Goal: Communication & Community: Answer question/provide support

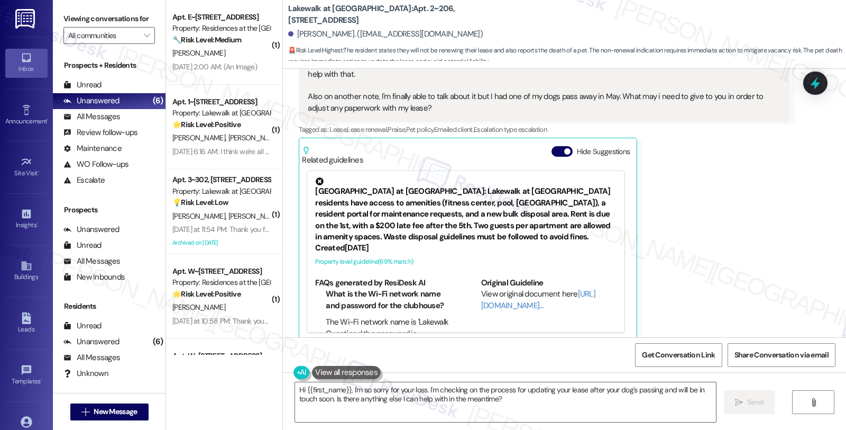
scroll to position [69, 0]
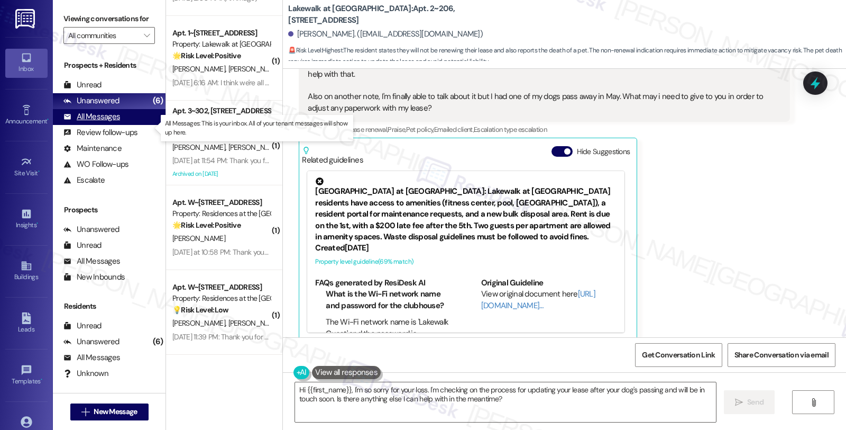
click at [112, 122] on div "All Messages" at bounding box center [91, 116] width 57 height 11
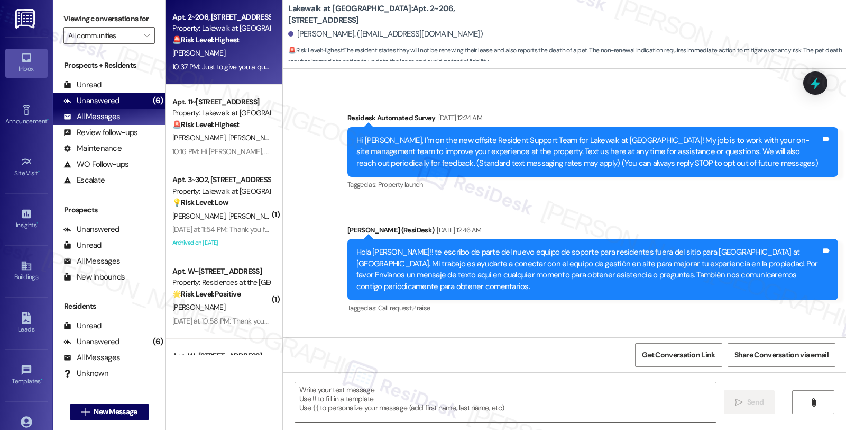
click at [110, 106] on div "Unanswered" at bounding box center [91, 100] width 56 height 11
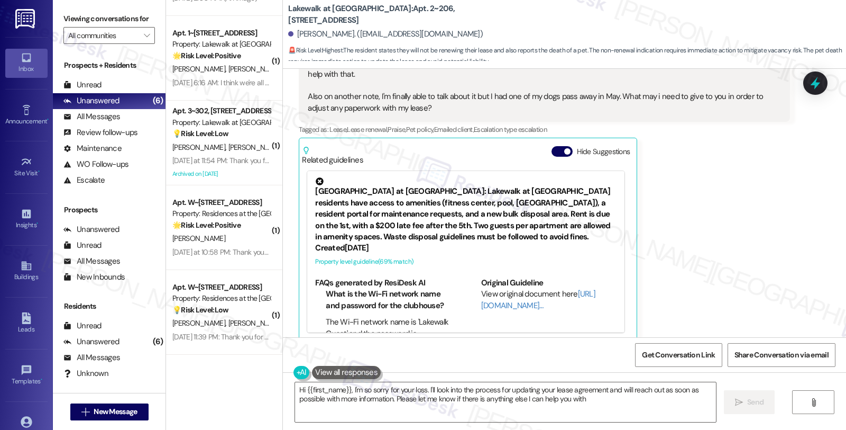
type textarea "Hi {{first_name}}, I'm so sorry for your loss. I'll look into the process for u…"
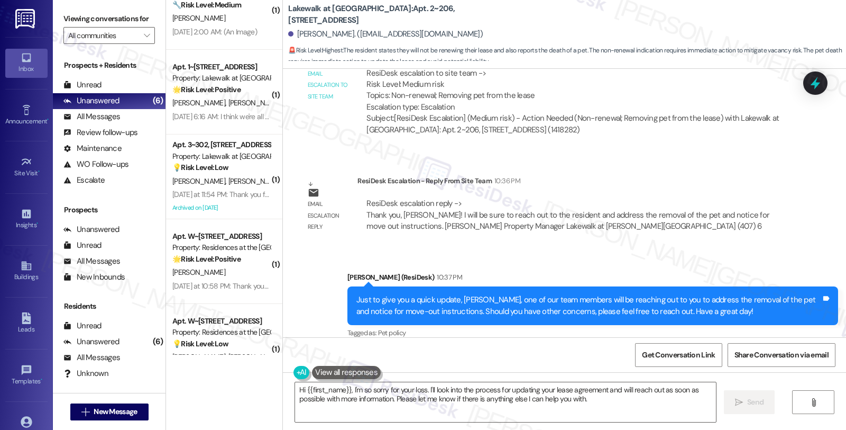
scroll to position [0, 0]
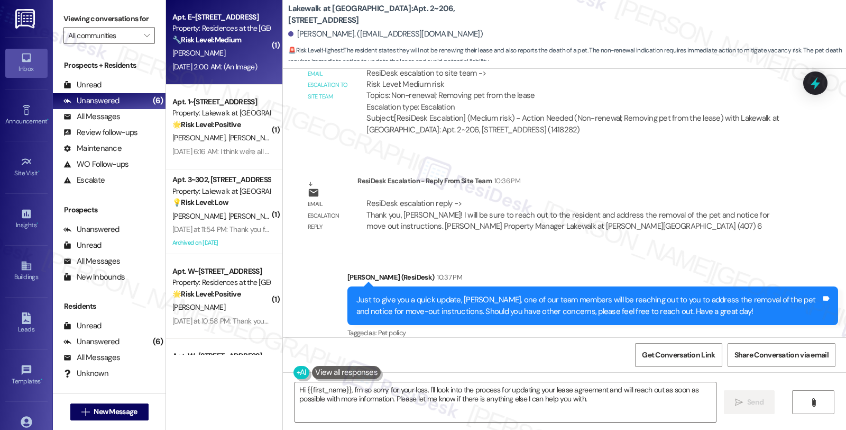
click at [249, 33] on div "Property: Residences at the [GEOGRAPHIC_DATA]" at bounding box center [221, 28] width 98 height 11
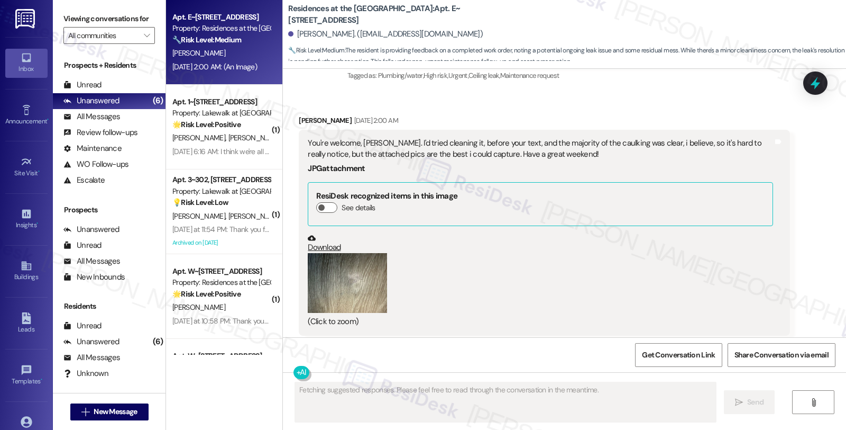
scroll to position [1404, 0]
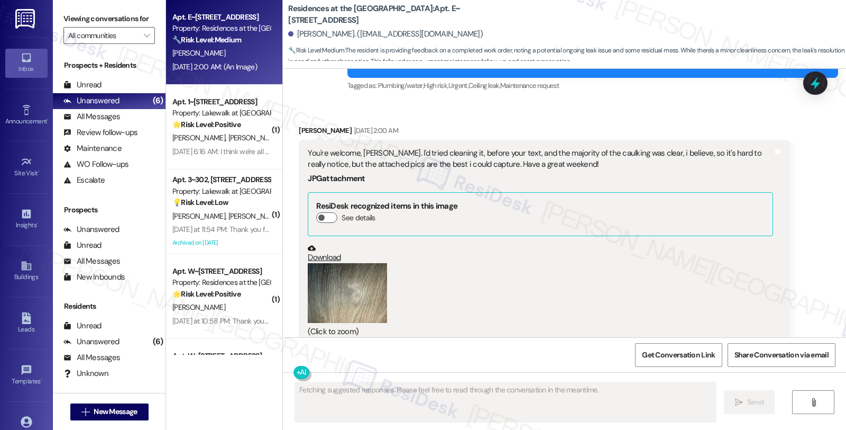
click at [347, 290] on button "Zoom image" at bounding box center [347, 293] width 79 height 60
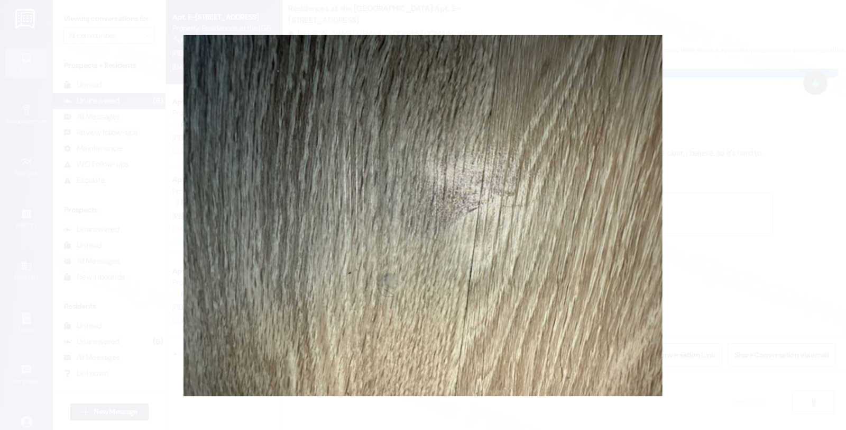
click at [746, 233] on button "Unzoom image" at bounding box center [423, 215] width 846 height 430
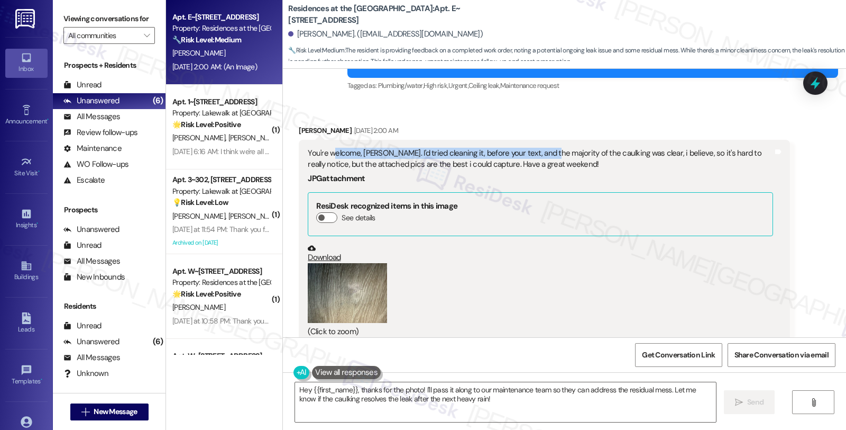
drag, startPoint x: 327, startPoint y: 157, endPoint x: 539, endPoint y: 157, distance: 211.6
click at [539, 157] on div "You're welcome, [PERSON_NAME]. I'd tried cleaning it, before your text, and the…" at bounding box center [540, 159] width 465 height 23
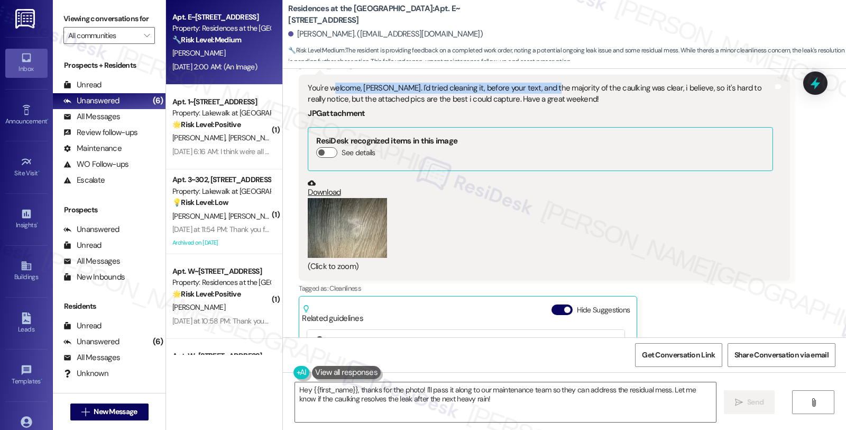
scroll to position [1580, 0]
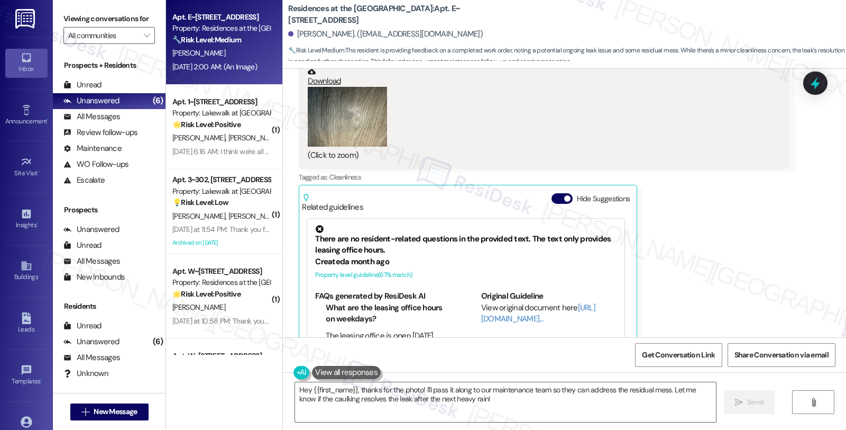
click at [341, 110] on button "Zoom image" at bounding box center [347, 117] width 79 height 60
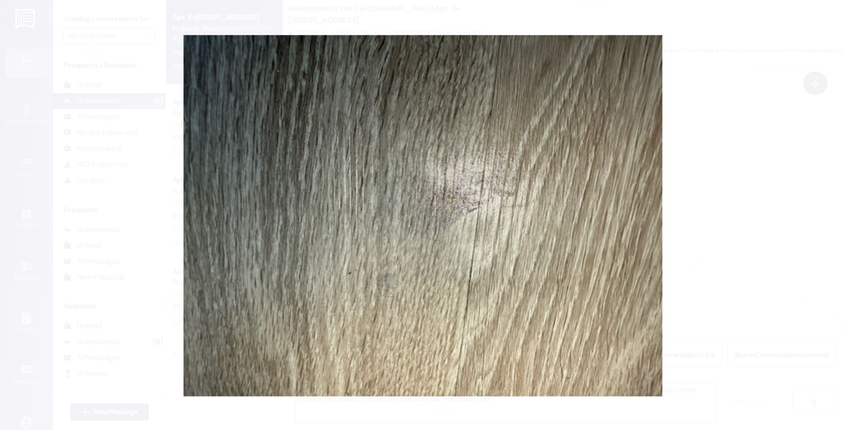
click at [734, 198] on button "Unzoom image" at bounding box center [423, 215] width 846 height 430
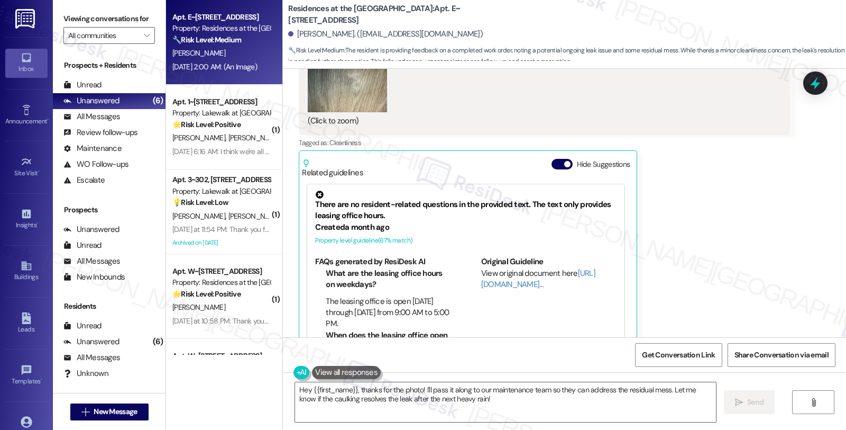
scroll to position [1639, 0]
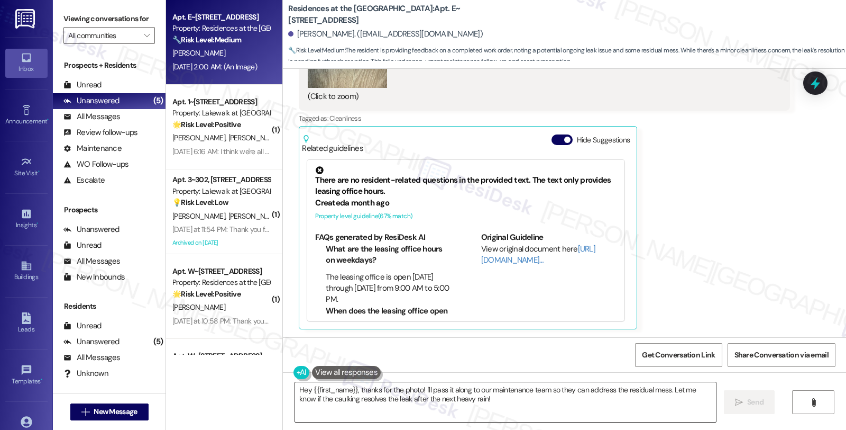
click at [426, 388] on textarea "Hey {{first_name}}, thanks for the photo! I'll pass it along to our maintenance…" at bounding box center [505, 402] width 421 height 40
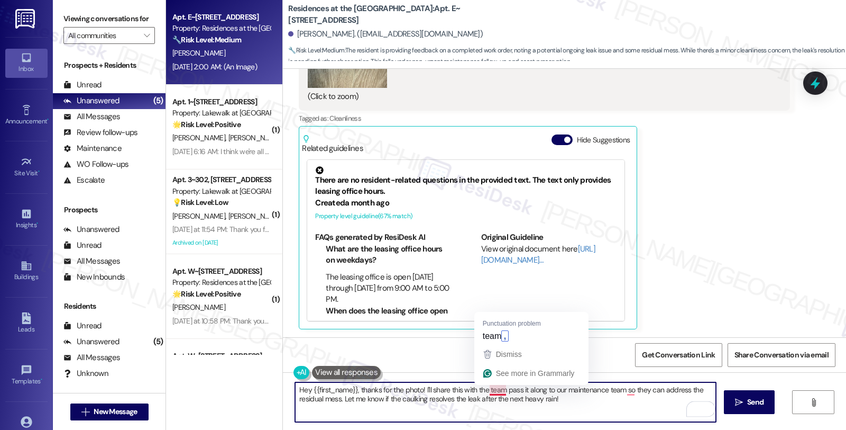
click at [496, 388] on textarea "Hey {{first_name}}, thanks for the photo! I'll share this with the team pass it…" at bounding box center [505, 402] width 421 height 40
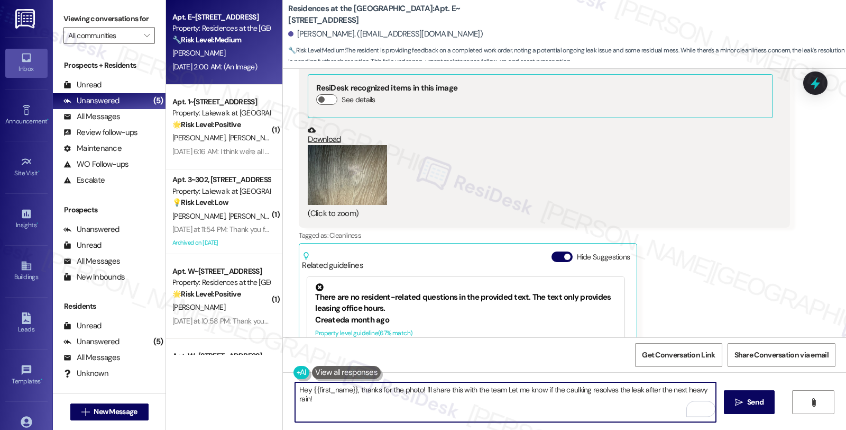
scroll to position [1521, 0]
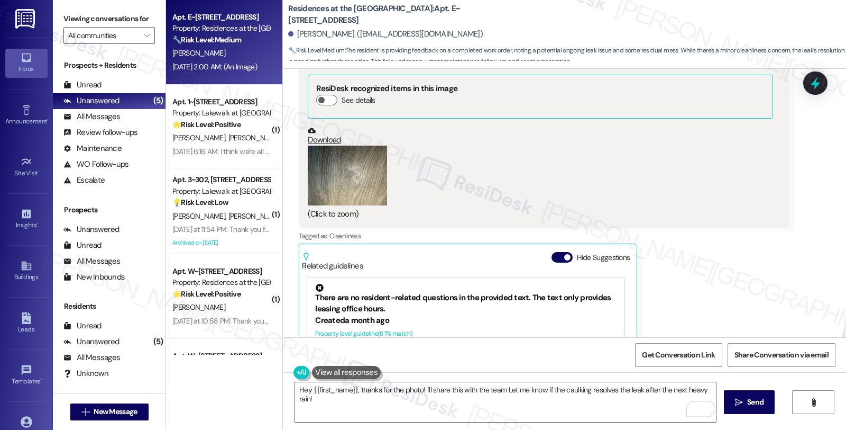
click at [327, 184] on button "Zoom image" at bounding box center [347, 175] width 79 height 60
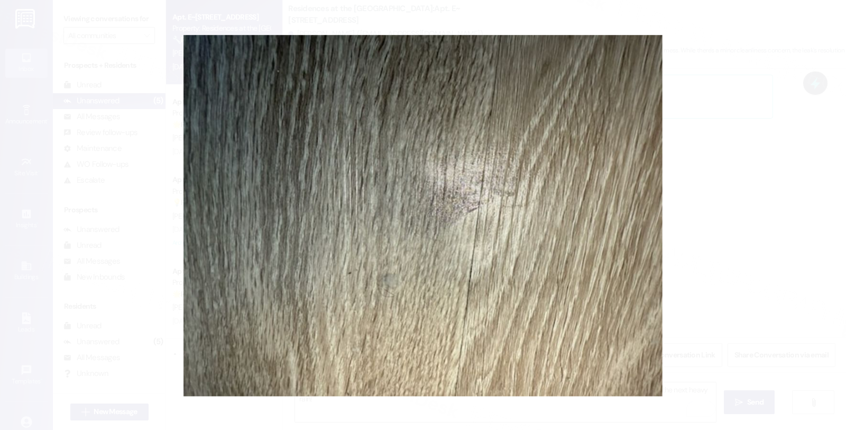
click at [788, 256] on button "Unzoom image" at bounding box center [423, 215] width 846 height 430
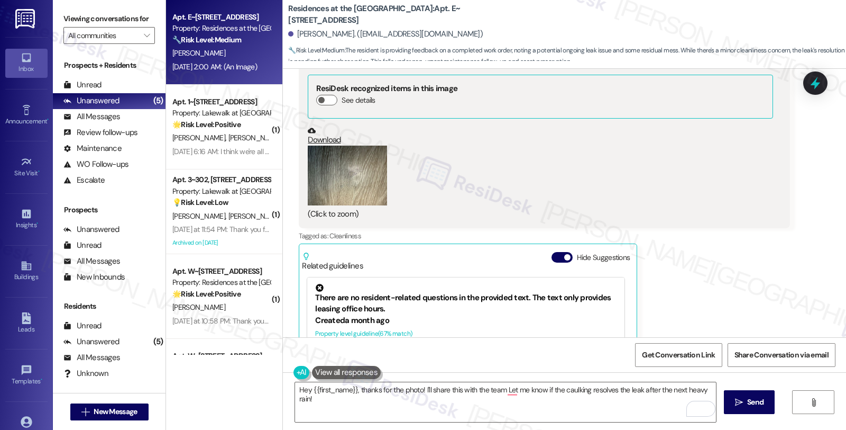
click at [351, 179] on button "Zoom image" at bounding box center [347, 175] width 79 height 60
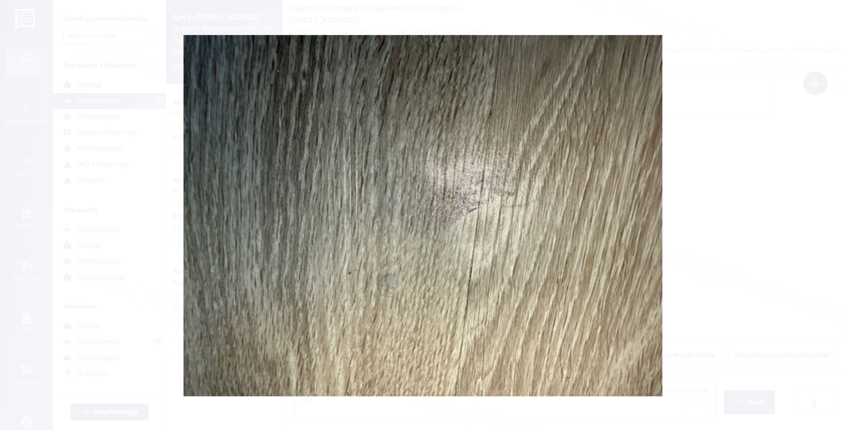
click at [783, 194] on button "Unzoom image" at bounding box center [423, 215] width 846 height 430
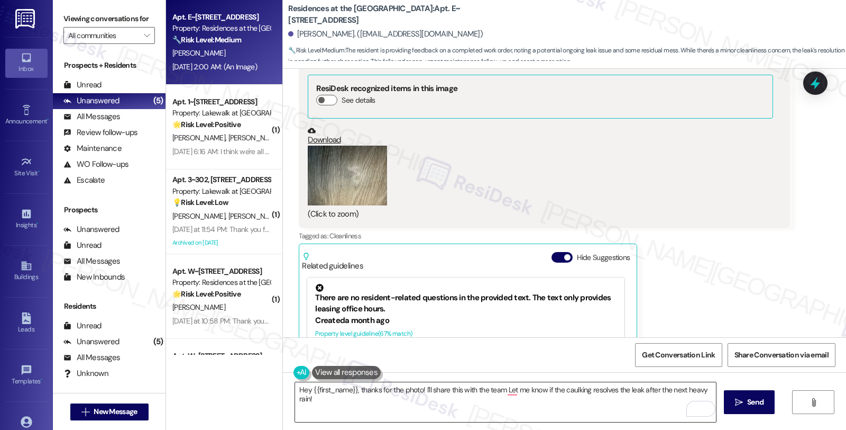
click at [415, 389] on textarea "Hey {{first_name}}, thanks for the photo! I'll share this with the team Let me …" at bounding box center [505, 402] width 421 height 40
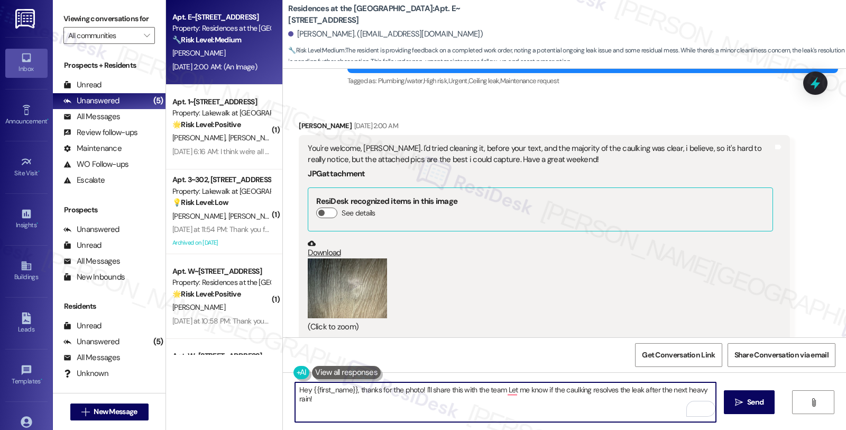
scroll to position [1404, 0]
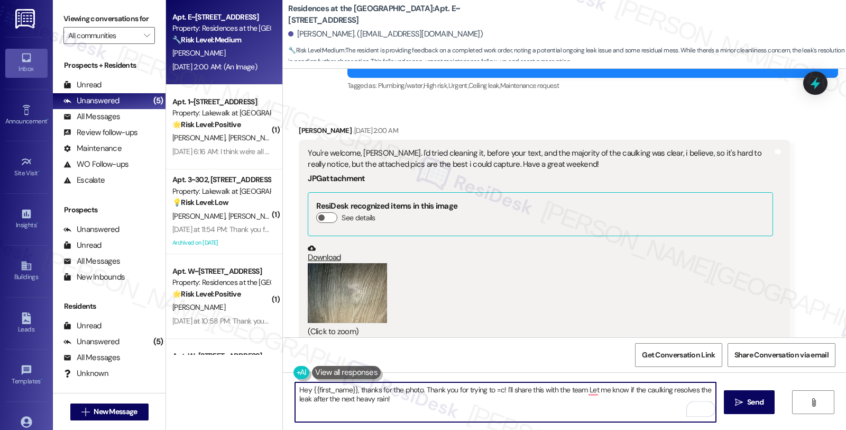
click at [494, 391] on textarea "Hey {{first_name}}, thanks for the photo. Thank you for trying to =c! I'll shar…" at bounding box center [505, 402] width 421 height 40
click at [621, 393] on textarea "Hey {{first_name}}, thanks for the photo. Thank you for trying to clean it, and…" at bounding box center [505, 402] width 421 height 40
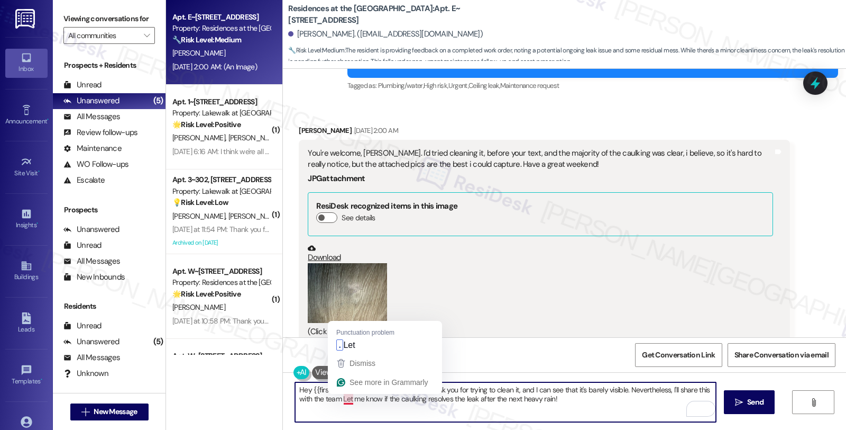
click at [337, 396] on textarea "Hey {{first_name}}, thanks for the photo. Thank you for trying to clean it, and…" at bounding box center [505, 402] width 421 height 40
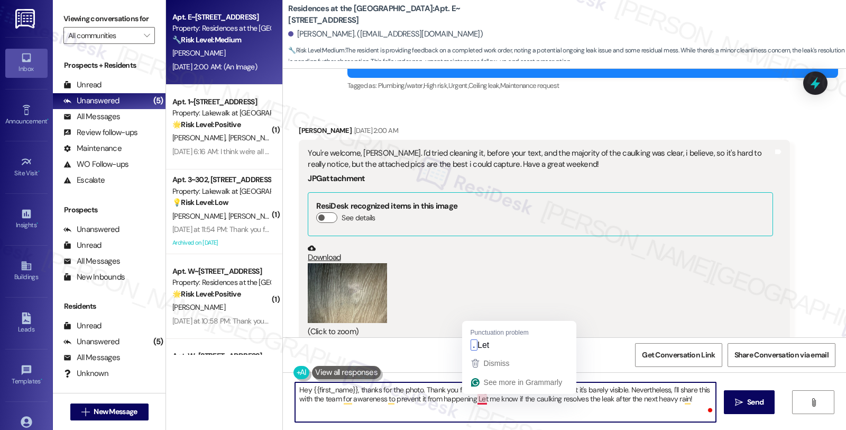
click at [471, 400] on textarea "Hey {{first_name}}, thanks for the photo. Thank you for trying to clean it, and…" at bounding box center [505, 402] width 421 height 40
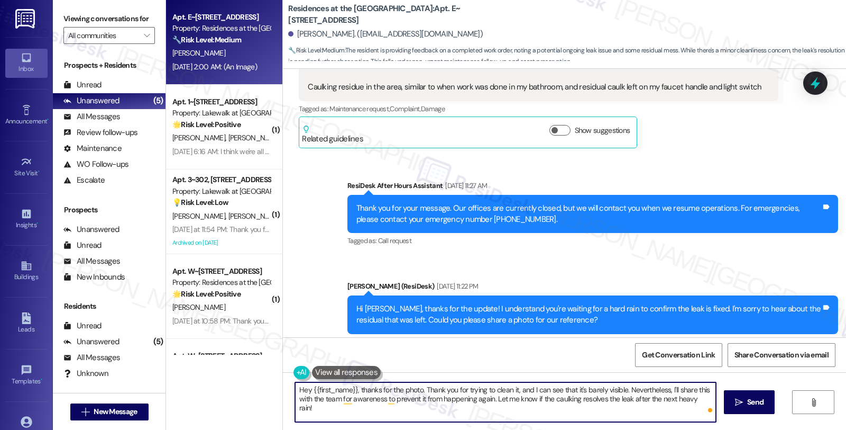
scroll to position [992, 0]
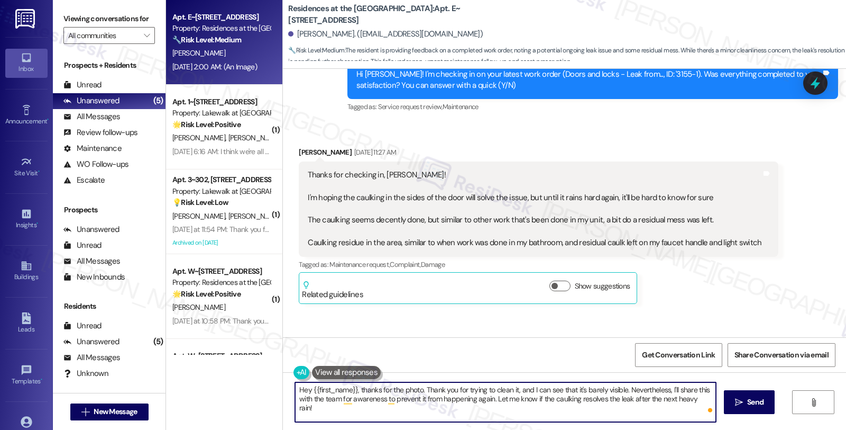
click at [706, 397] on textarea "Hey {{first_name}}, thanks for the photo. Thank you for trying to clean it, and…" at bounding box center [505, 402] width 421 height 40
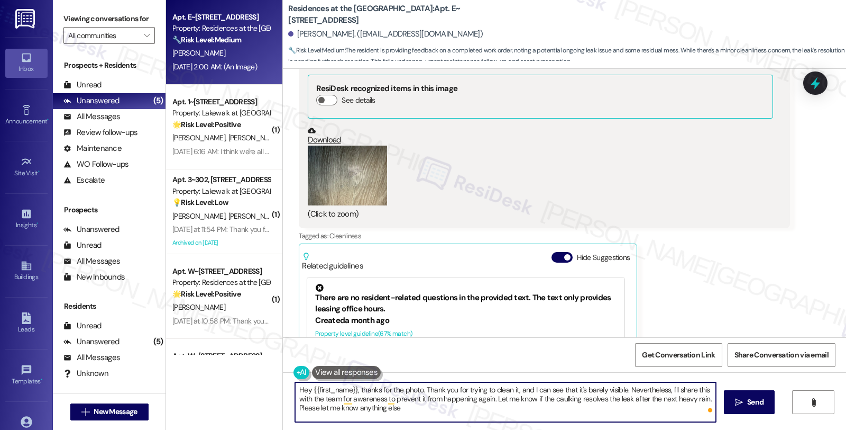
scroll to position [1639, 0]
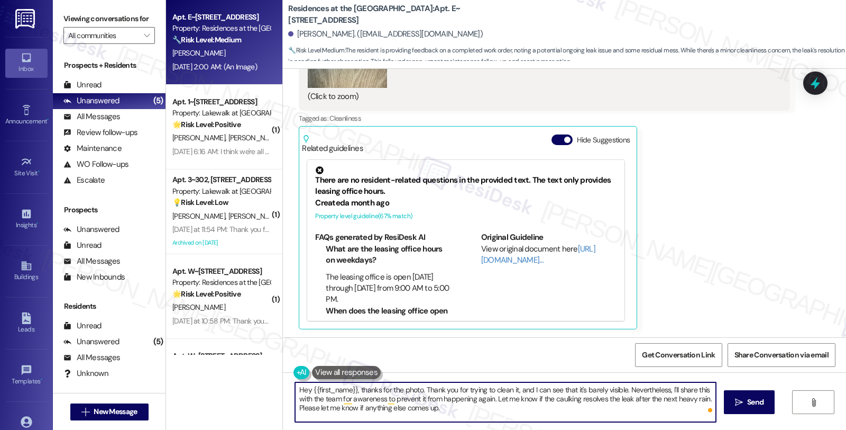
click at [474, 406] on textarea "Hey {{first_name}}, thanks for the photo. Thank you for trying to clean it, and…" at bounding box center [505, 402] width 421 height 40
type textarea "Hey {{first_name}}, thanks for the photo. Thank you for trying to clean it, and…"
click at [752, 405] on span "Send" at bounding box center [756, 401] width 16 height 11
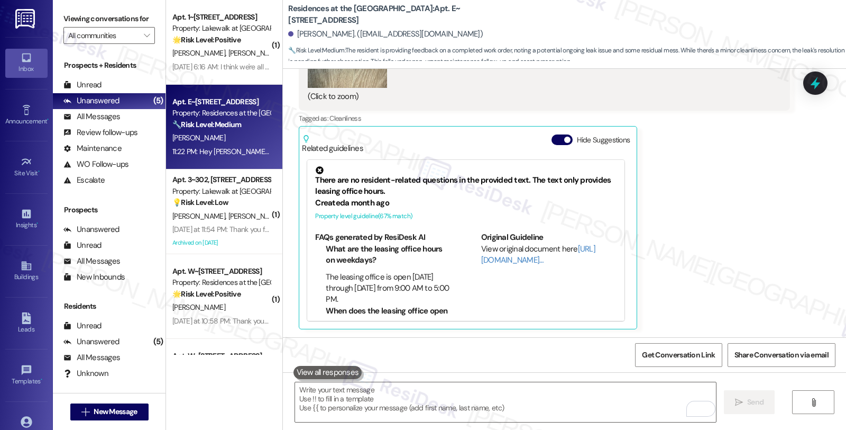
scroll to position [1736, 0]
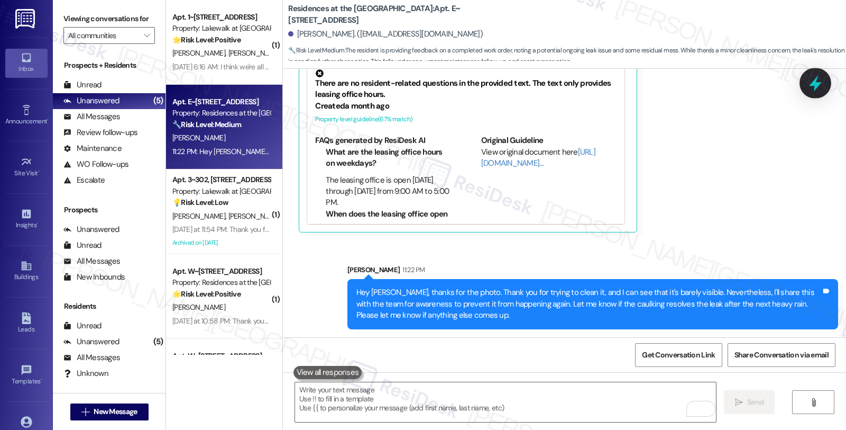
click at [813, 78] on icon at bounding box center [816, 83] width 18 height 18
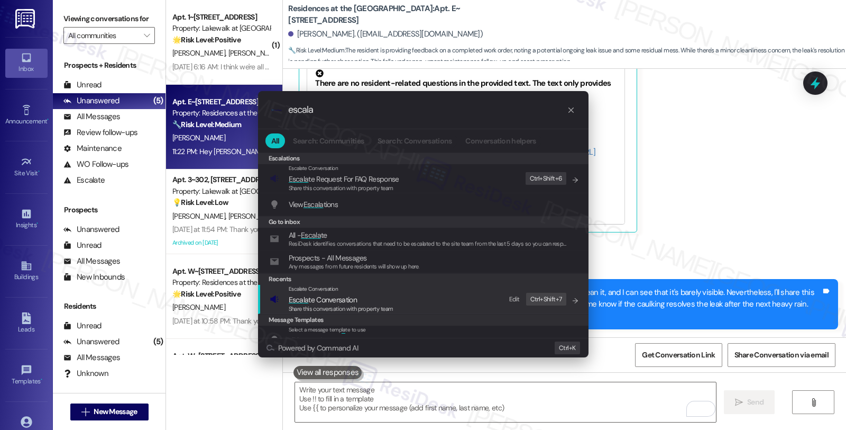
type input "escala"
click at [309, 303] on span "Escala te Conversation" at bounding box center [323, 300] width 68 height 10
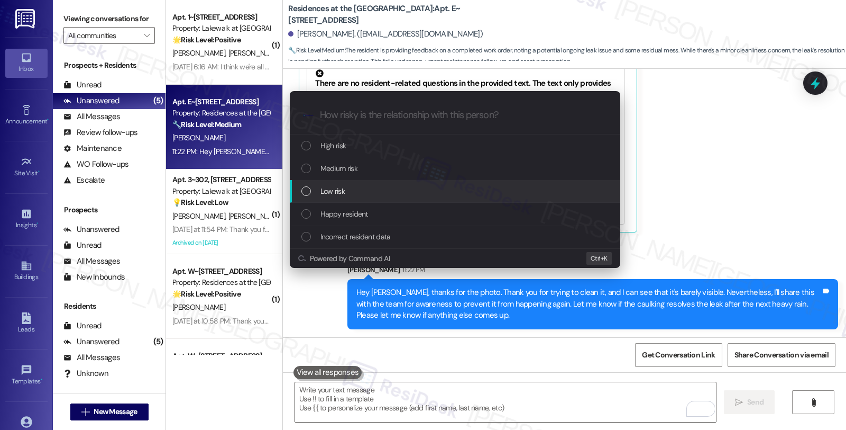
click at [324, 195] on span "Low risk" at bounding box center [333, 191] width 24 height 12
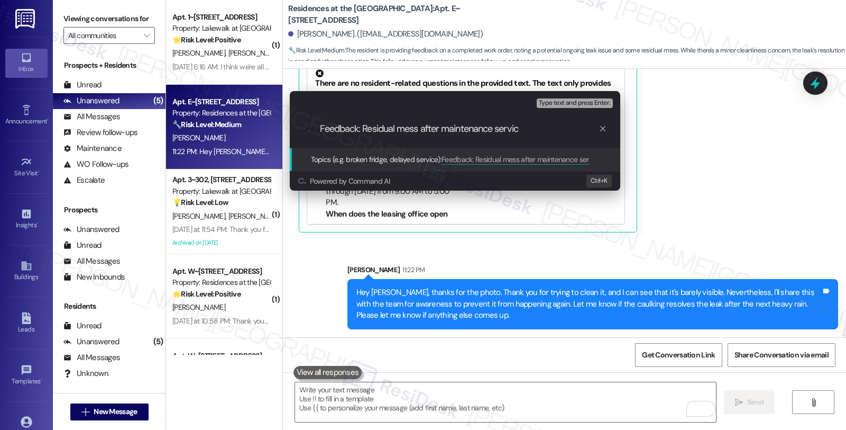
type input "Feedback: Residual mess after maintenance service"
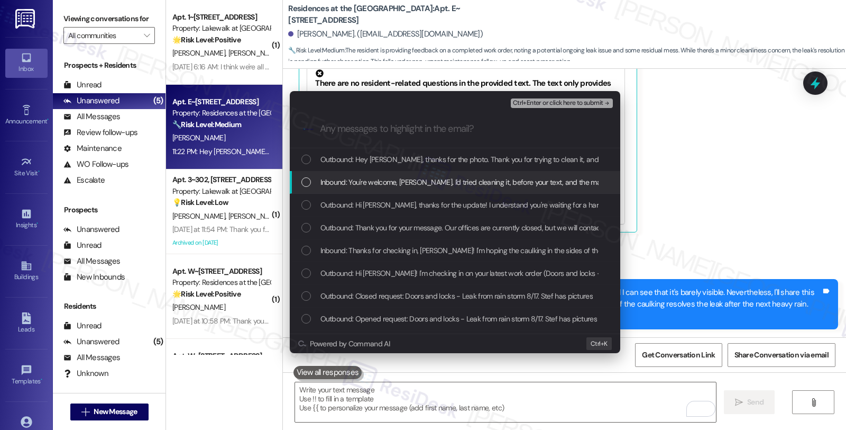
click at [335, 178] on span "Inbound: You're welcome, [PERSON_NAME]. I'd tried cleaning it, before your text…" at bounding box center [678, 182] width 714 height 12
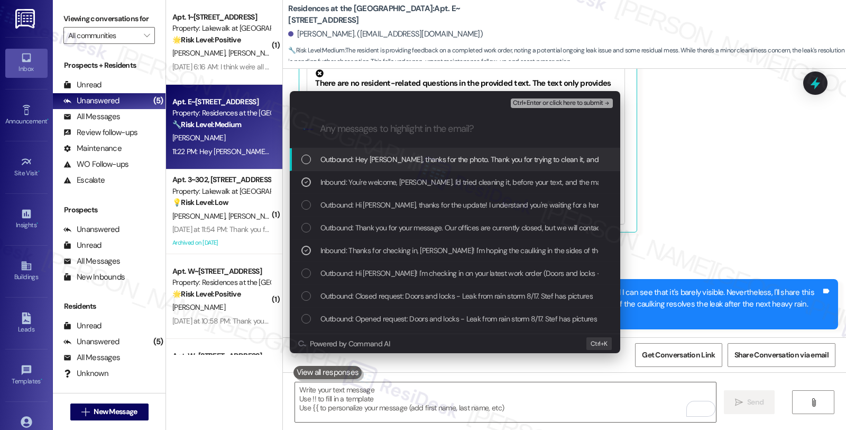
click at [546, 104] on span "Ctrl+Enter or click here to submit" at bounding box center [558, 102] width 90 height 7
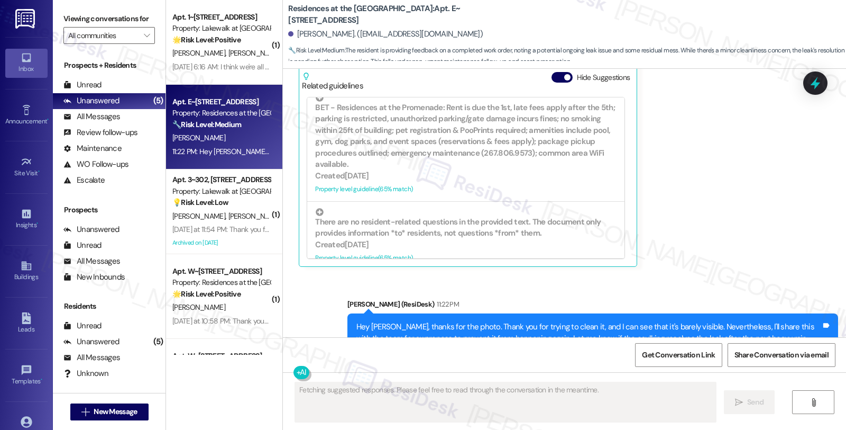
scroll to position [1751, 0]
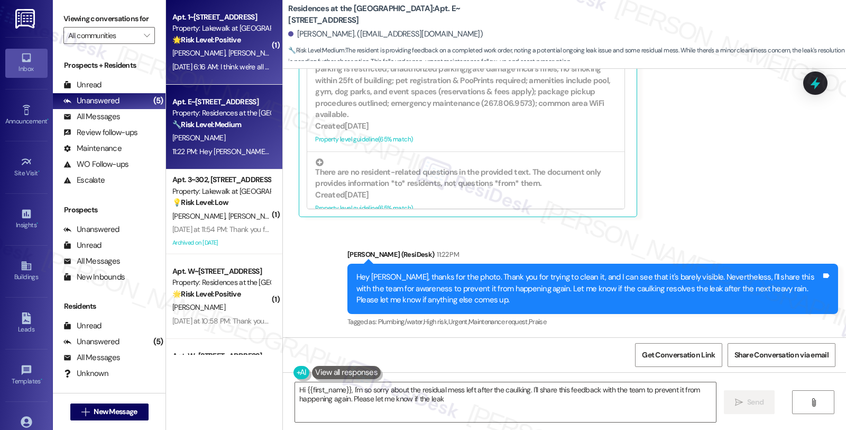
type textarea "Hi {{first_name}}, I'm so sorry about the residual mess left after the caulking…"
click at [204, 40] on strong "🌟 Risk Level: Positive" at bounding box center [206, 40] width 68 height 10
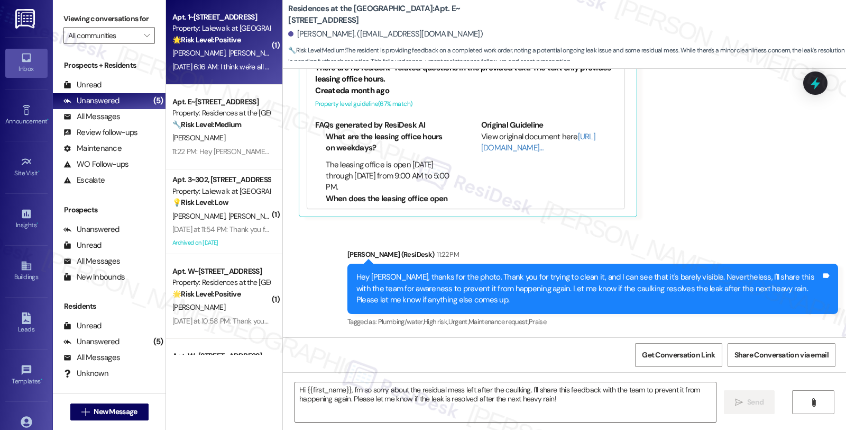
type textarea "Fetching suggested responses. Please feel free to read through the conversation…"
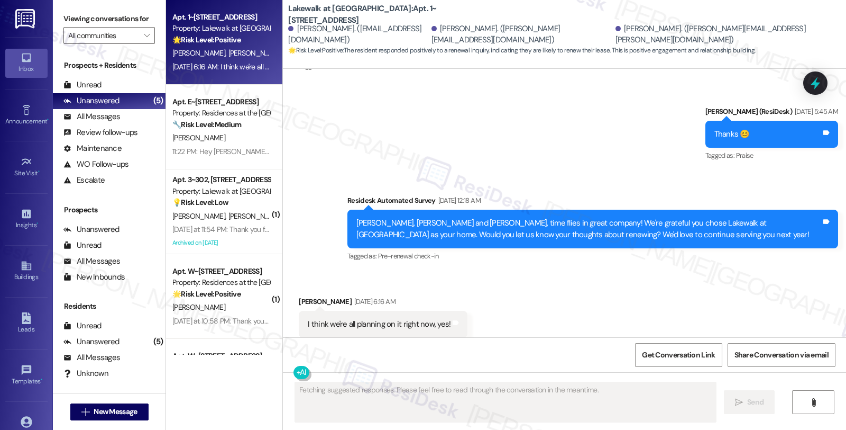
scroll to position [2373, 0]
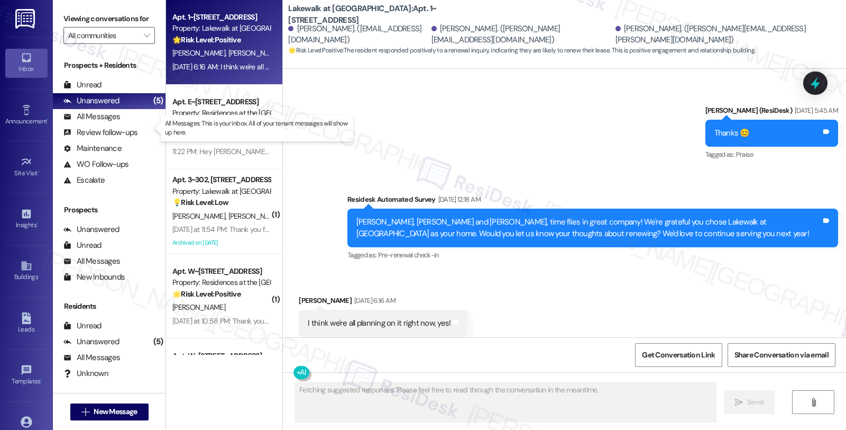
click at [200, 126] on p "All Messages: This is your inbox. All of your tenant messages will show up here." at bounding box center [257, 128] width 184 height 18
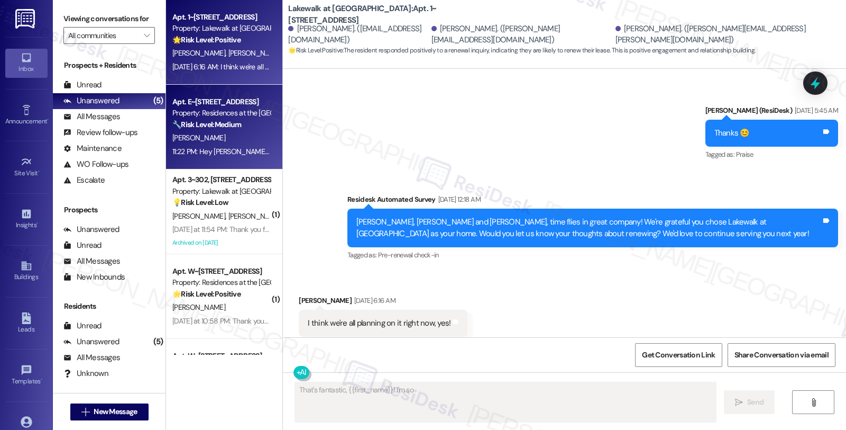
type textarea "That's fantastic, {{first_name}}! I'm so glad"
click at [218, 132] on div "[PERSON_NAME]" at bounding box center [221, 137] width 100 height 13
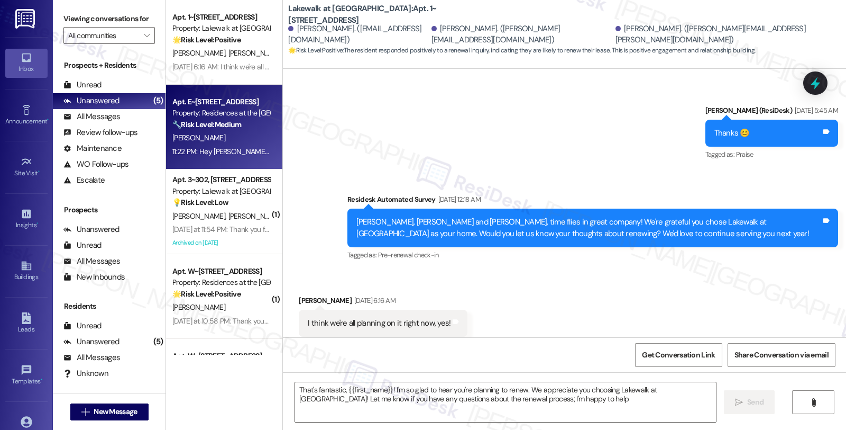
type textarea "That's fantastic, {{first_name}}! I'm so glad to hear you're planning to renew.…"
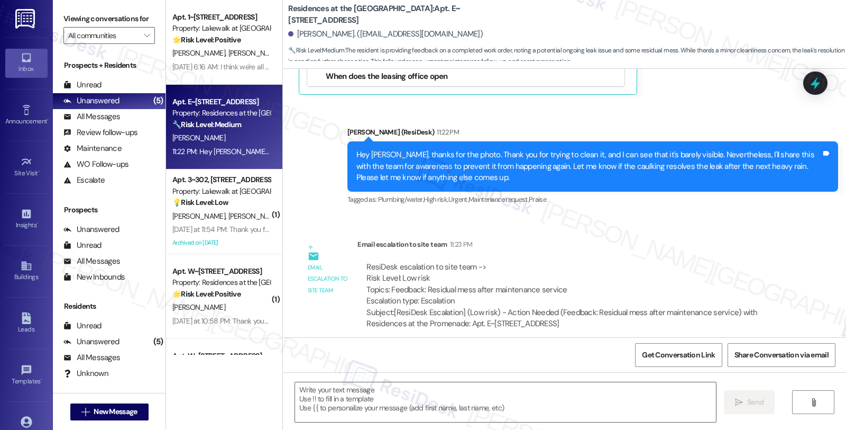
type textarea "Fetching suggested responses. Please feel free to read through the conversation…"
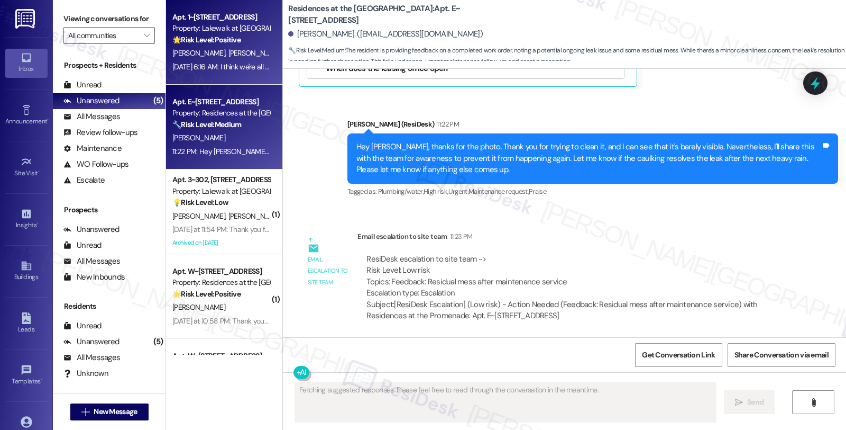
click at [250, 42] on div "🌟 Risk Level: Positive The resident responded positively to a renewal inquiry, …" at bounding box center [221, 39] width 98 height 11
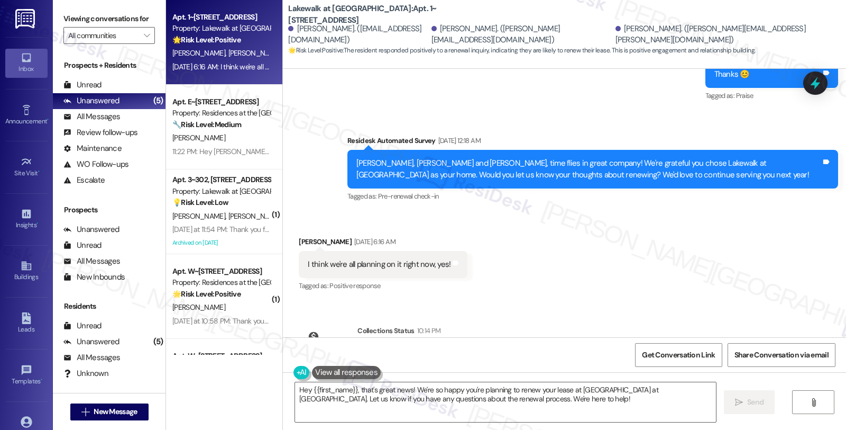
scroll to position [2471, 0]
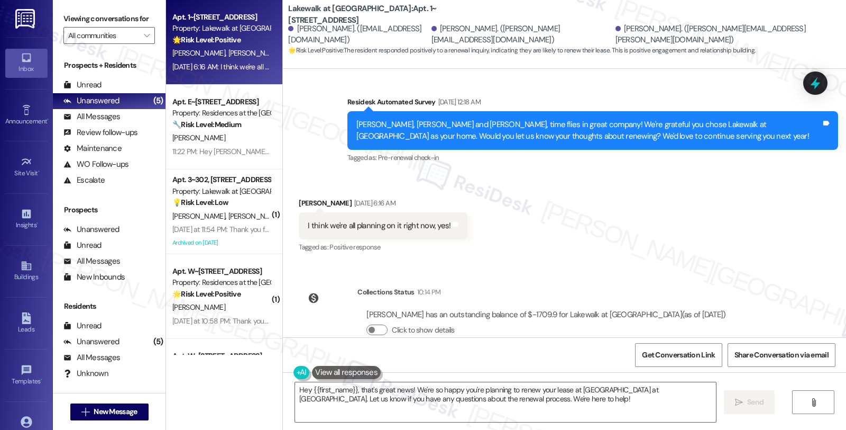
click at [298, 189] on div "Received via SMS [PERSON_NAME] [DATE] 6:16 AM I think we're all planning on it …" at bounding box center [383, 226] width 185 height 74
copy div "[PERSON_NAME]"
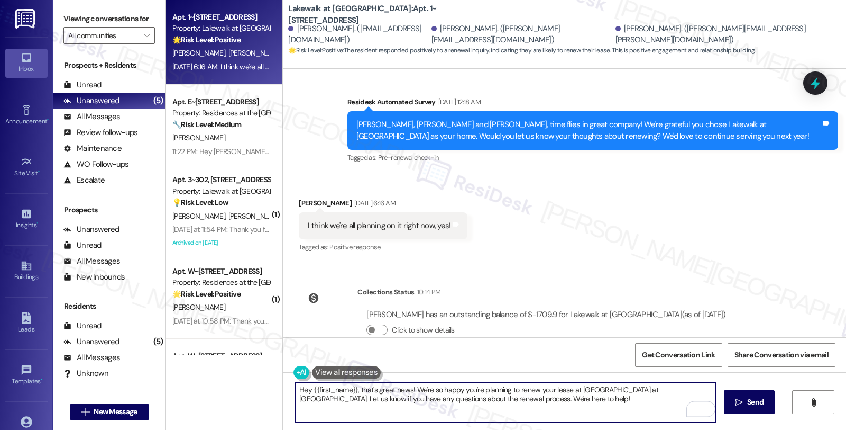
drag, startPoint x: 307, startPoint y: 390, endPoint x: 349, endPoint y: 390, distance: 42.3
click at [349, 390] on textarea "Hey {{first_name}}, that's great news! We're so happy you're planning to renew …" at bounding box center [505, 402] width 421 height 40
drag, startPoint x: 306, startPoint y: 388, endPoint x: 350, endPoint y: 388, distance: 44.4
click at [350, 388] on textarea "Hey {{first_name}}, that's great news! We're so happy you're planning to renew …" at bounding box center [505, 402] width 421 height 40
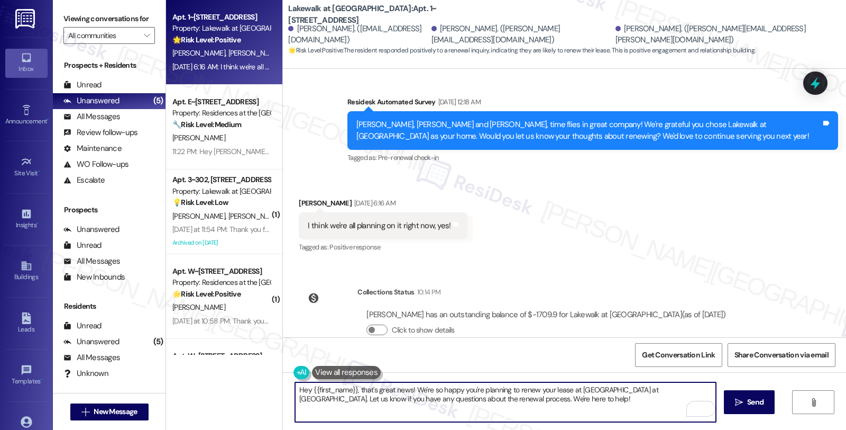
paste textarea "[PERSON_NAME]"
drag, startPoint x: 607, startPoint y: 389, endPoint x: 617, endPoint y: 405, distance: 19.1
click at [617, 405] on textarea "Hey [PERSON_NAME], that's great news! We're so happy you're planning to renew y…" at bounding box center [505, 402] width 421 height 40
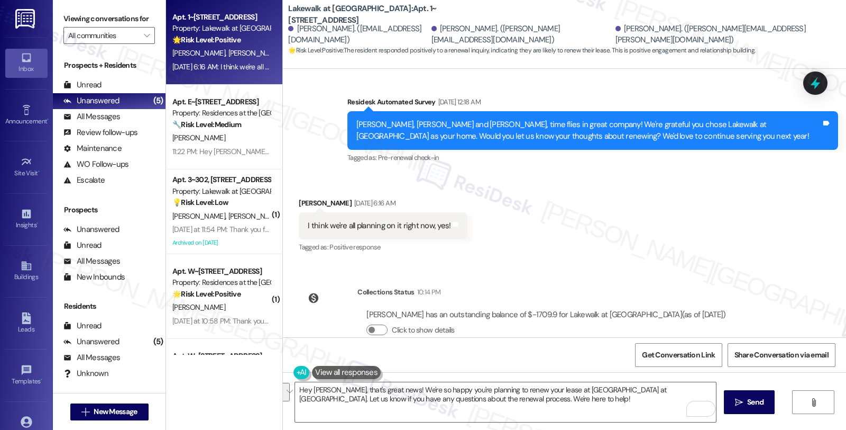
click at [696, 203] on div "Received via SMS [PERSON_NAME] [DATE] 6:16 AM I think we're all planning on it …" at bounding box center [564, 218] width 563 height 89
click at [526, 410] on textarea "Hey [PERSON_NAME], that's great news! We're so happy you're planning to renew y…" at bounding box center [505, 402] width 421 height 40
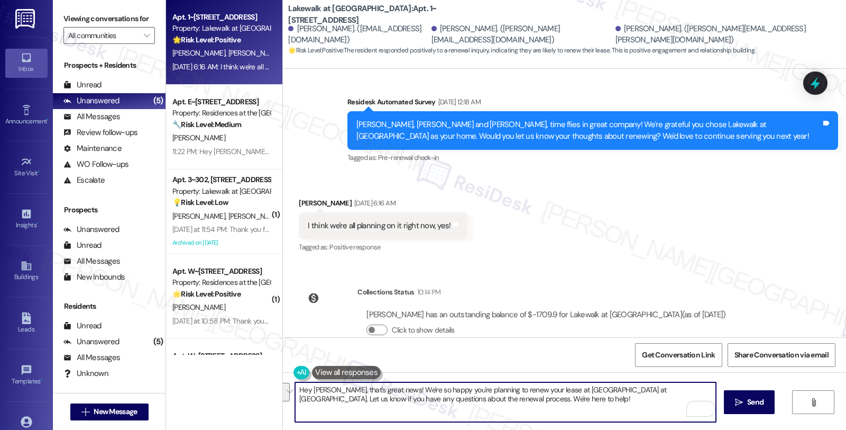
drag, startPoint x: 606, startPoint y: 389, endPoint x: 617, endPoint y: 402, distance: 17.6
click at [617, 402] on textarea "Hey [PERSON_NAME], that's great news! We're so happy you're planning to renew y…" at bounding box center [505, 402] width 421 height 40
click at [424, 401] on textarea "Hey [PERSON_NAME], that's great news! We're so happy you're planning to renew y…" at bounding box center [505, 402] width 421 height 40
paste textarea "I’d also love to hear more about your living experience. What’s the one thing —…"
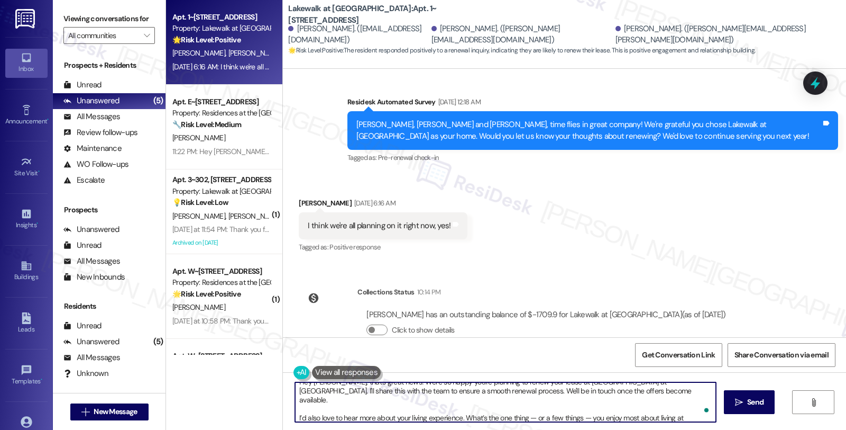
scroll to position [8, 0]
drag, startPoint x: 289, startPoint y: 408, endPoint x: 302, endPoint y: 409, distance: 12.8
click at [295, 408] on textarea "Hey [PERSON_NAME], that's great news! We're so happy you're planning to renew y…" at bounding box center [505, 402] width 421 height 40
click at [345, 405] on textarea "Hey [PERSON_NAME], that's great news! We're so happy you're planning to renew y…" at bounding box center [505, 402] width 421 height 40
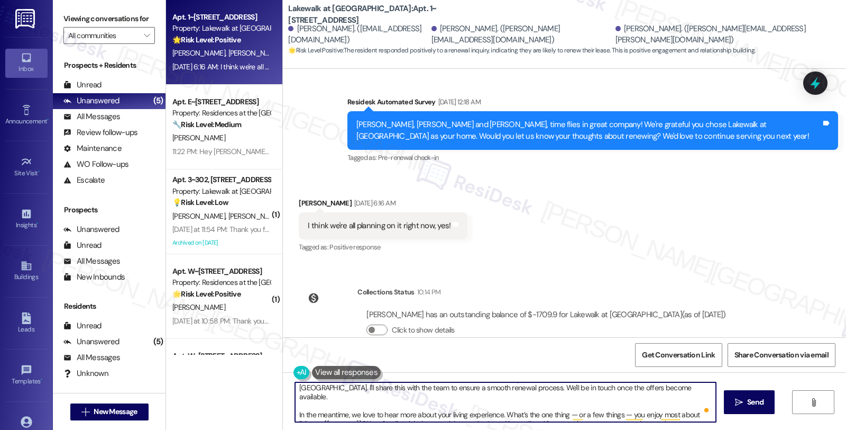
click at [574, 400] on textarea "Hey [PERSON_NAME], that's great news! We're so happy you're planning to renew y…" at bounding box center [505, 402] width 421 height 40
type textarea "Hey [PERSON_NAME], that's great news! We're so happy you're planning to renew y…"
click at [552, 408] on textarea "Hey [PERSON_NAME], that's great news! We're so happy you're planning to renew y…" at bounding box center [505, 402] width 421 height 40
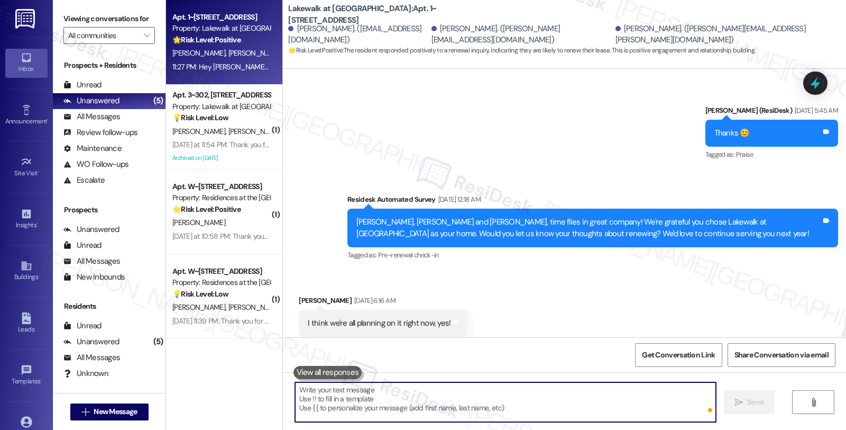
scroll to position [2590, 0]
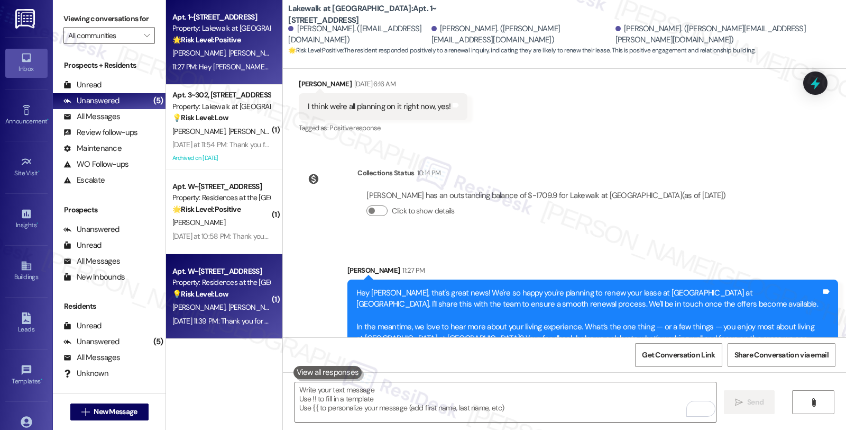
click at [245, 312] on div "[PERSON_NAME] [PERSON_NAME]" at bounding box center [221, 306] width 100 height 13
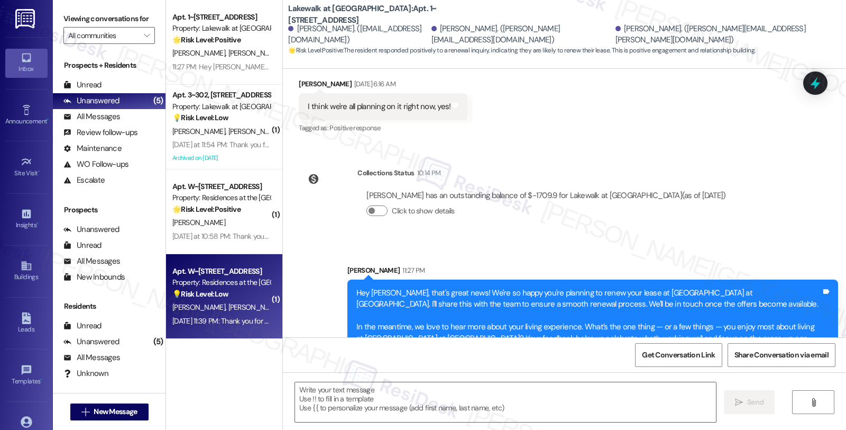
type textarea "Fetching suggested responses. Please feel free to read through the conversation…"
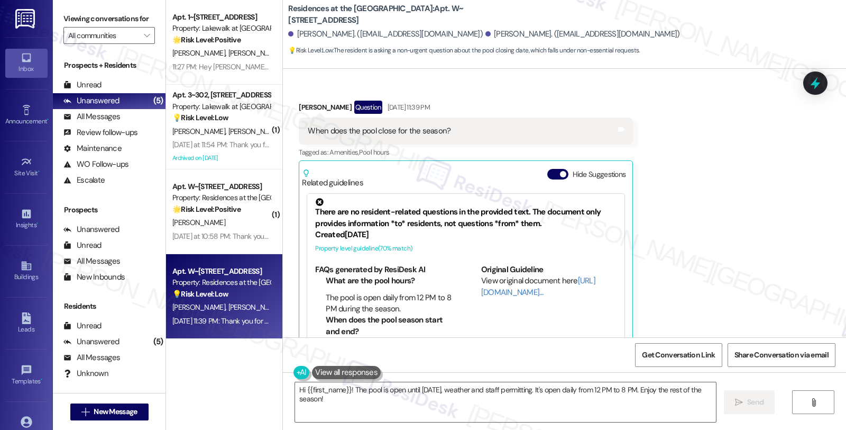
scroll to position [0, 0]
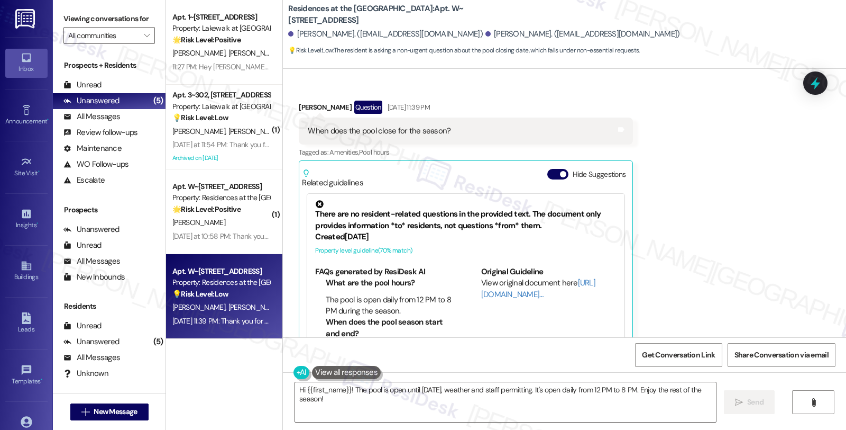
click at [311, 101] on div "[PERSON_NAME] Question [DATE] 11:39 PM" at bounding box center [466, 109] width 334 height 17
copy div "[PERSON_NAME]"
click at [298, 391] on textarea "Hi {{first_name}}! The pool is open until [DATE], weather and staff permitting.…" at bounding box center [505, 402] width 421 height 40
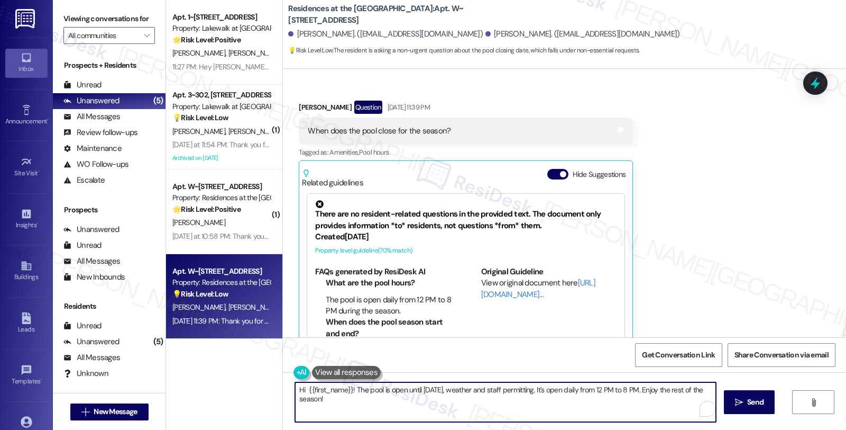
paste textarea "[PERSON_NAME]"
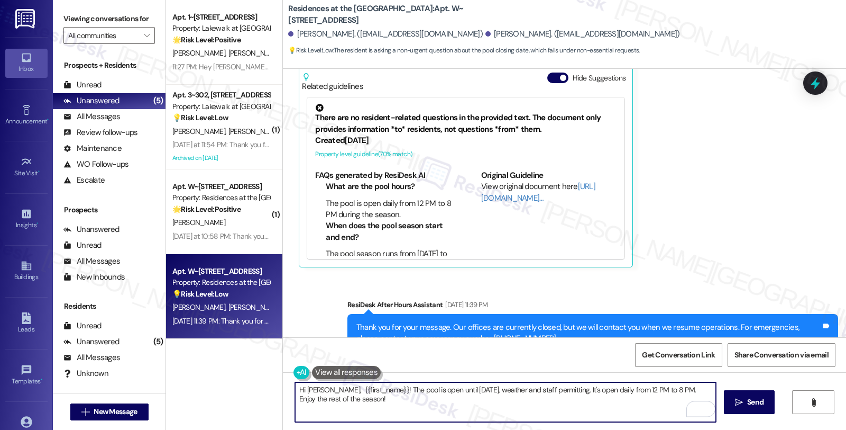
scroll to position [3067, 0]
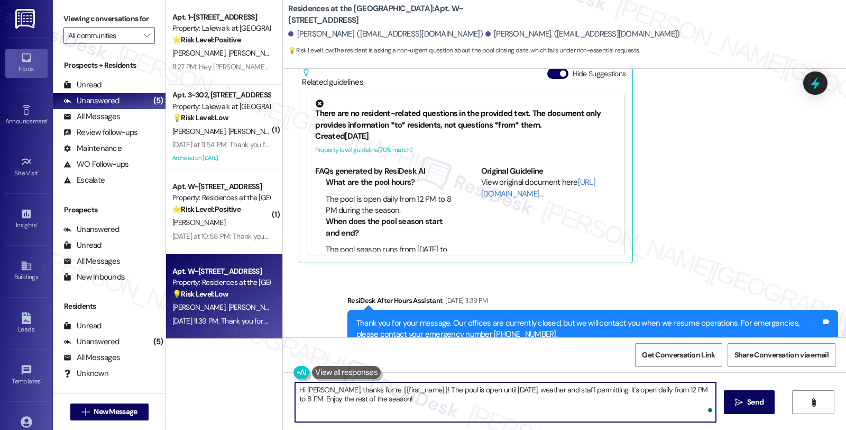
type textarea "Hi [PERSON_NAME], thanks for rec {{first_name}}! The pool is open until [DATE],…"
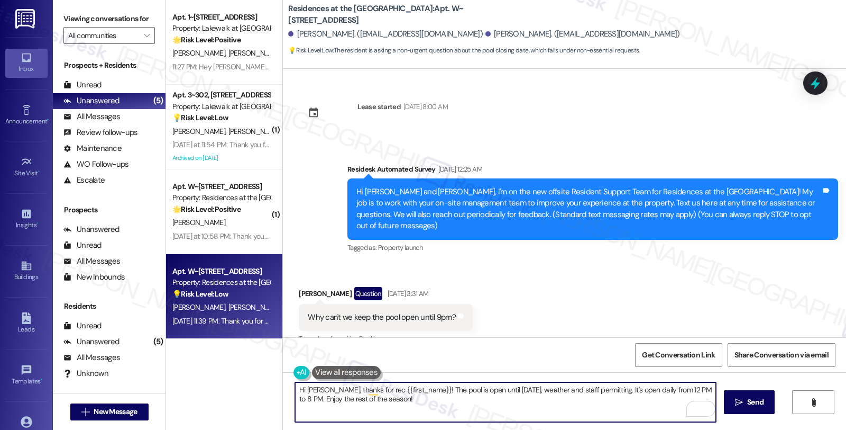
scroll to position [3067, 0]
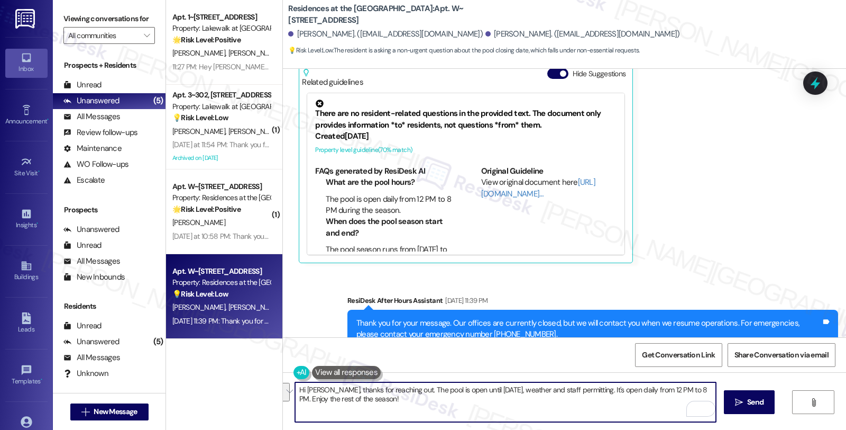
drag, startPoint x: 398, startPoint y: 398, endPoint x: 202, endPoint y: 360, distance: 199.8
click at [202, 360] on div "Apt. 1~201, 14012 Shoreside Way Property: Lakewalk at Hamlin 🌟 Risk Level: Posi…" at bounding box center [506, 215] width 680 height 430
type textarea "Hi Deborah, thanks for reaching out. The pool is open until Labor Day, weather …"
click at [415, 400] on textarea "Hi Deborah, thanks for reaching out. The pool is open until Labor Day, weather …" at bounding box center [505, 402] width 421 height 40
drag, startPoint x: 329, startPoint y: 389, endPoint x: 530, endPoint y: 410, distance: 202.6
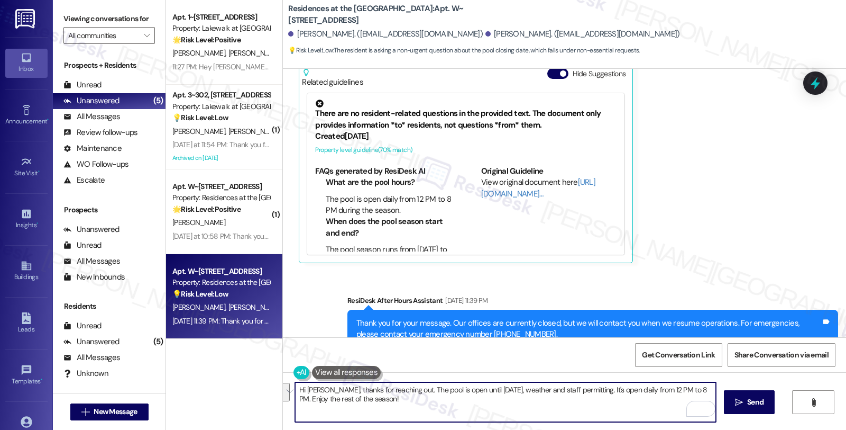
click at [530, 410] on textarea "Hi Deborah, thanks for reaching out. The pool is open until Labor Day, weather …" at bounding box center [505, 402] width 421 height 40
paste textarea "Thanks for checking in! The pool’s open every day from 12 PM to 8 PM until Labo…"
click at [332, 389] on textarea "Hi Deborah, Thanks for checking in! The pool’s open every day from 12 PM to 8 P…" at bounding box center [505, 402] width 421 height 40
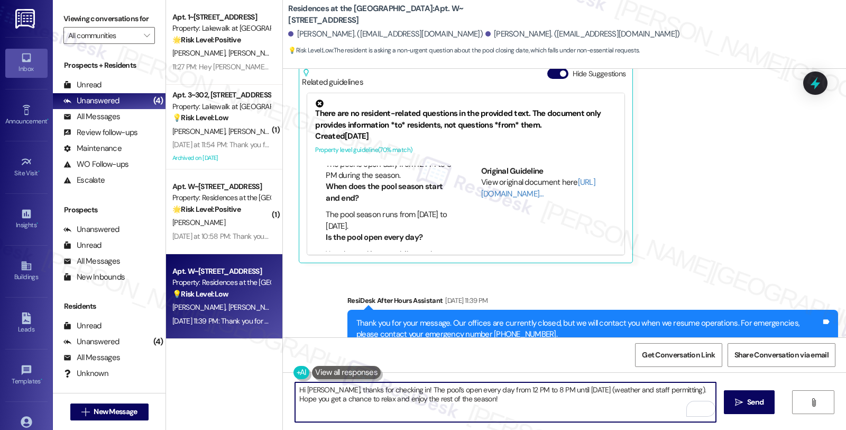
scroll to position [59, 0]
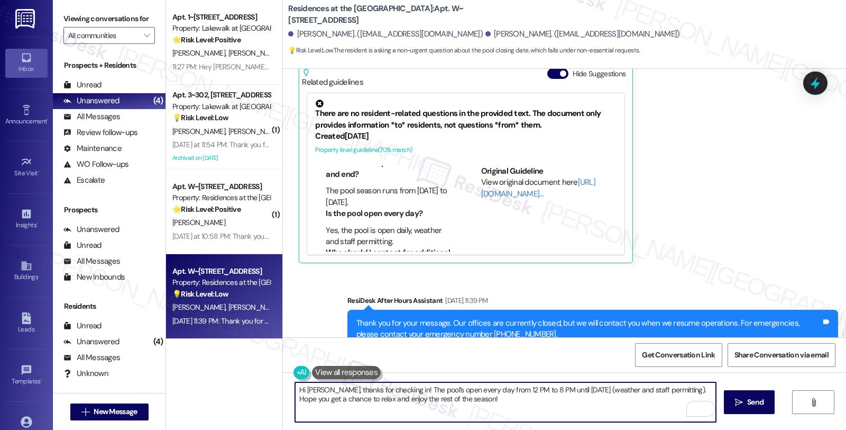
click at [512, 398] on textarea "Hi Deborah, thanks for checking in! The pool’s open every day from 12 PM to 8 P…" at bounding box center [505, 402] width 421 height 40
type textarea "Hi Deborah, thanks for checking in! The pool’s open every day from 12 PM to 8 P…"
click at [728, 400] on button " Send" at bounding box center [749, 402] width 51 height 24
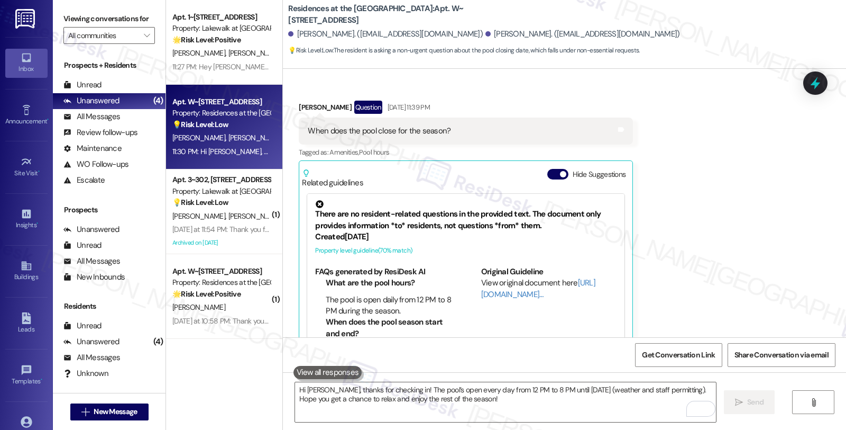
scroll to position [3153, 0]
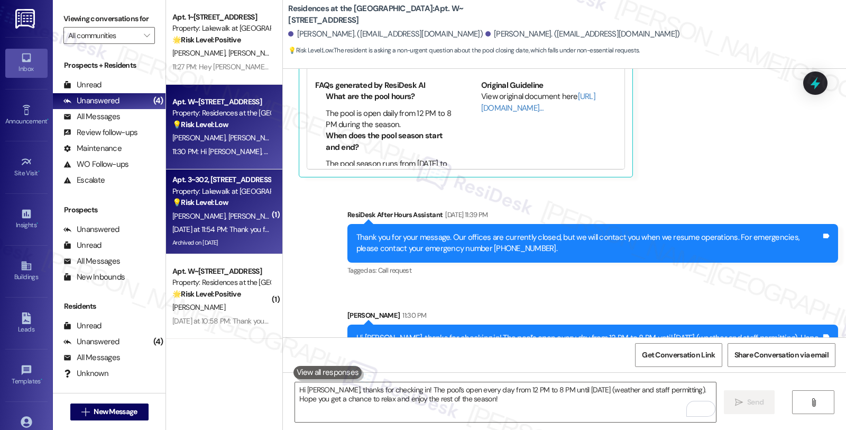
click at [214, 220] on div "C. Kopec V. Assuncao Pinto" at bounding box center [221, 215] width 100 height 13
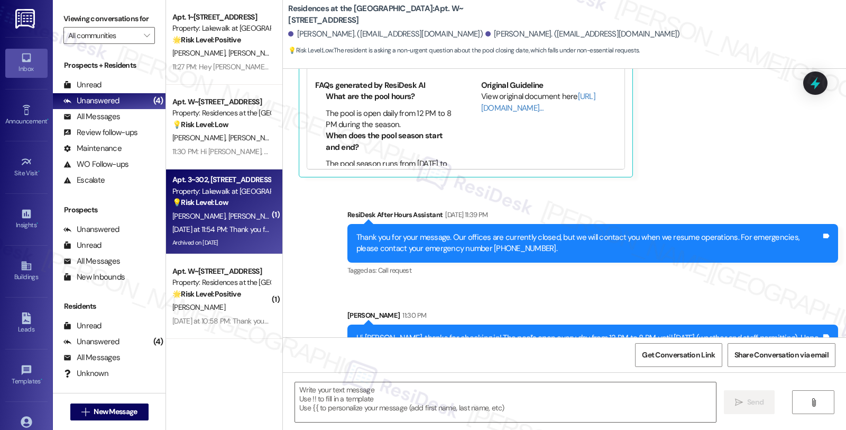
type textarea "Fetching suggested responses. Please feel free to read through the conversation…"
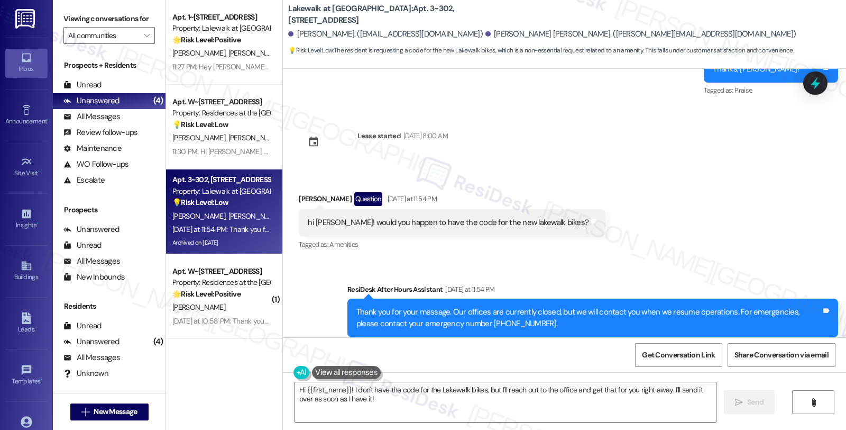
scroll to position [1920, 0]
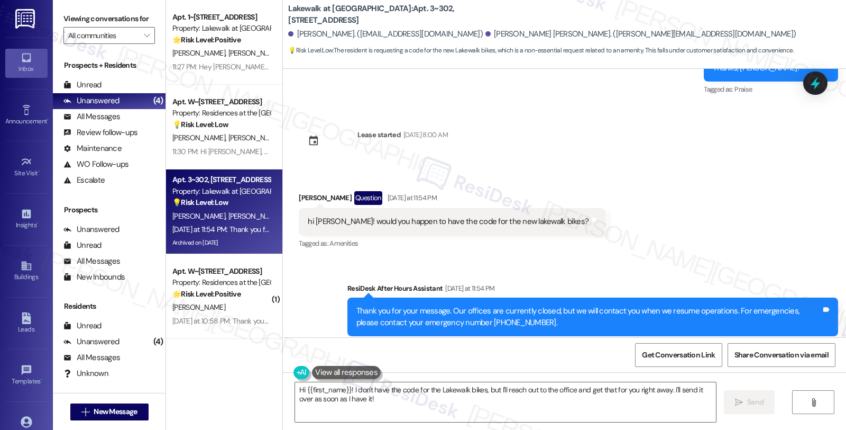
click at [798, 189] on div "Received via SMS Casey Kopec Question Yesterday at 11:54 PM hi Sarah! would you…" at bounding box center [564, 213] width 563 height 92
click at [700, 208] on div "Received via SMS Casey Kopec Question Yesterday at 11:54 PM hi Sarah! would you…" at bounding box center [564, 213] width 563 height 92
click at [743, 205] on div "Received via SMS Casey Kopec Question Yesterday at 11:54 PM hi Sarah! would you…" at bounding box center [564, 213] width 563 height 92
click at [299, 191] on div "Casey Kopec Question Yesterday at 11:54 PM" at bounding box center [452, 199] width 307 height 17
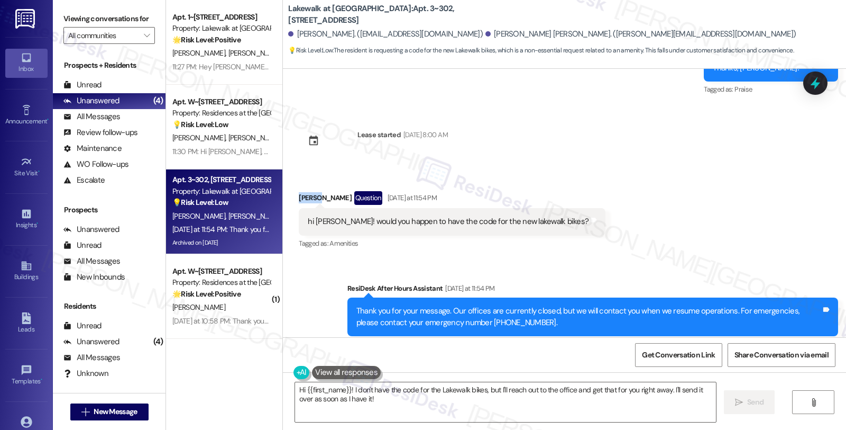
copy div "Casey"
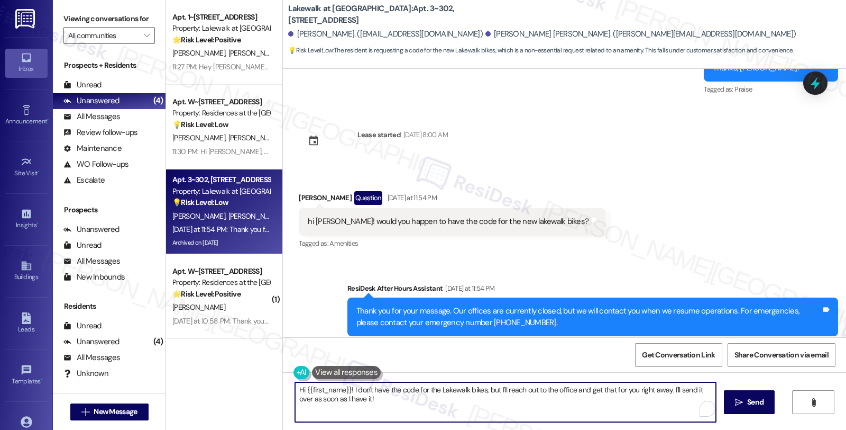
drag, startPoint x: 300, startPoint y: 387, endPoint x: 440, endPoint y: 405, distance: 141.4
click at [440, 405] on textarea "Hi {{first_name}}! I don't have the code for the Lakewalk bikes, but I'll reach…" at bounding box center [505, 402] width 421 height 40
paste textarea "Casey"
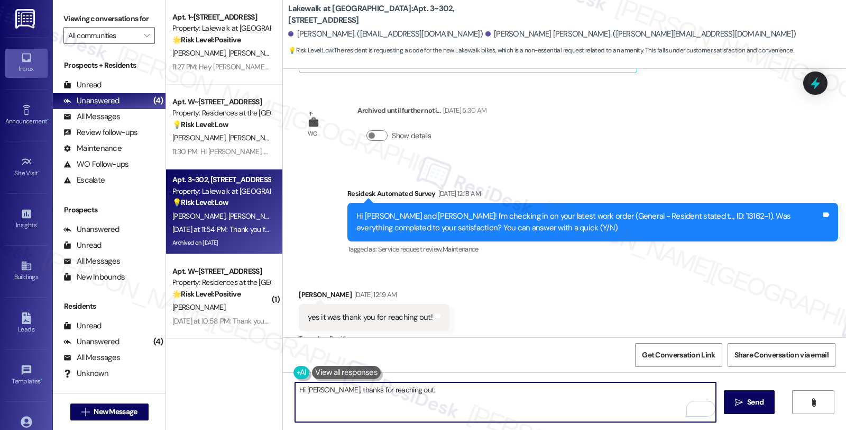
scroll to position [627, 0]
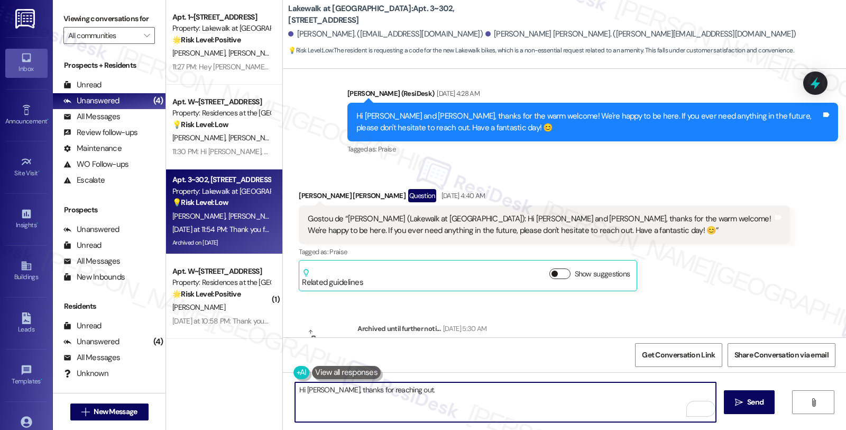
type textarea "Hi Casey, thanks for reaching out."
click at [561, 268] on button "Show suggestions" at bounding box center [560, 273] width 21 height 11
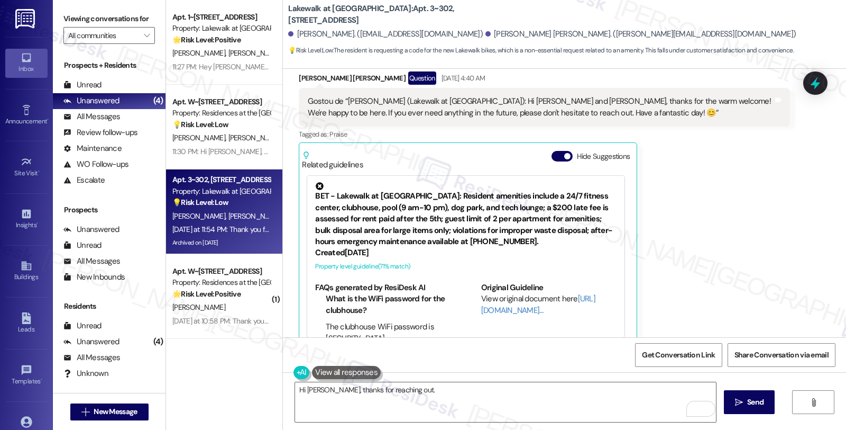
scroll to position [2088, 0]
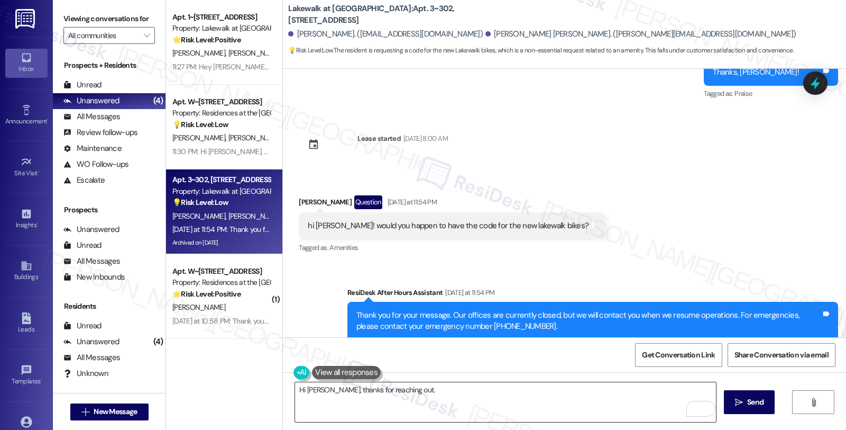
click at [440, 387] on textarea "Hi Casey, thanks for reaching out." at bounding box center [505, 402] width 421 height 40
click at [716, 239] on div "Received via SMS Casey Kopec Question Yesterday at 11:54 PM hi Sarah! would you…" at bounding box center [564, 217] width 563 height 92
click at [435, 388] on textarea "Hi Casey, thanks for reaching out." at bounding box center [505, 402] width 421 height 40
click at [346, 368] on button at bounding box center [346, 372] width 69 height 13
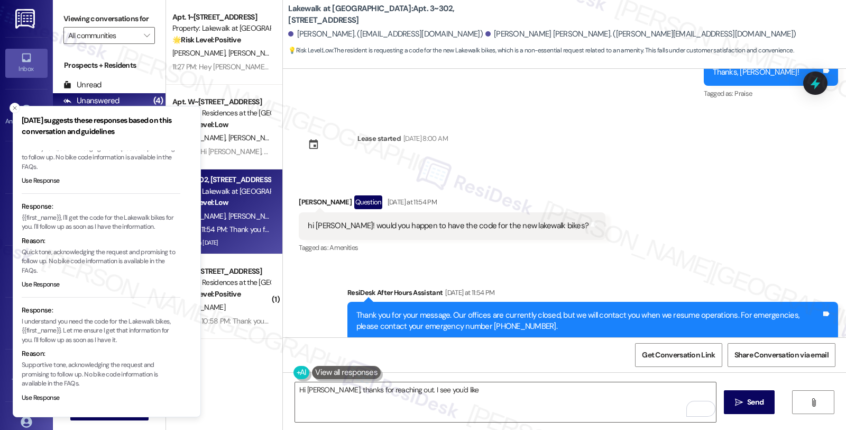
scroll to position [76, 0]
click at [493, 395] on textarea "Hi Casey, thanks for reaching out. I see you'd like" at bounding box center [505, 402] width 421 height 40
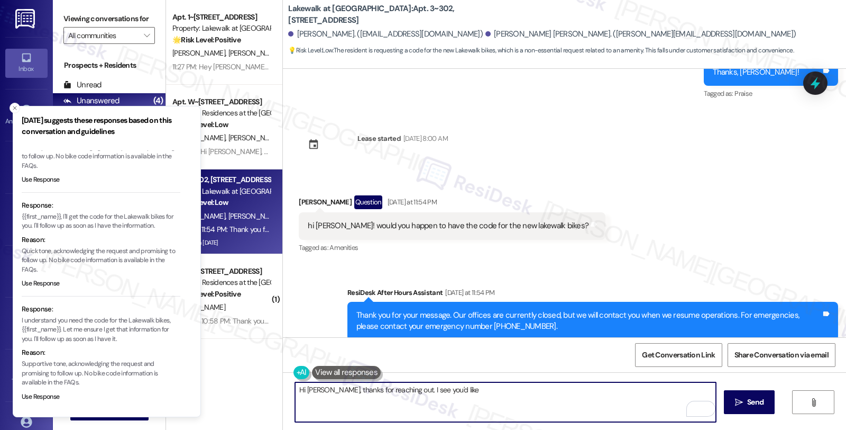
click at [467, 388] on textarea "Hi Casey, thanks for reaching out. I see you'd like" at bounding box center [505, 402] width 421 height 40
drag, startPoint x: 423, startPoint y: 387, endPoint x: 609, endPoint y: 402, distance: 186.3
click at [609, 402] on textarea "Hi Casey, thanks for reaching out. I see you need th code to" at bounding box center [505, 402] width 421 height 40
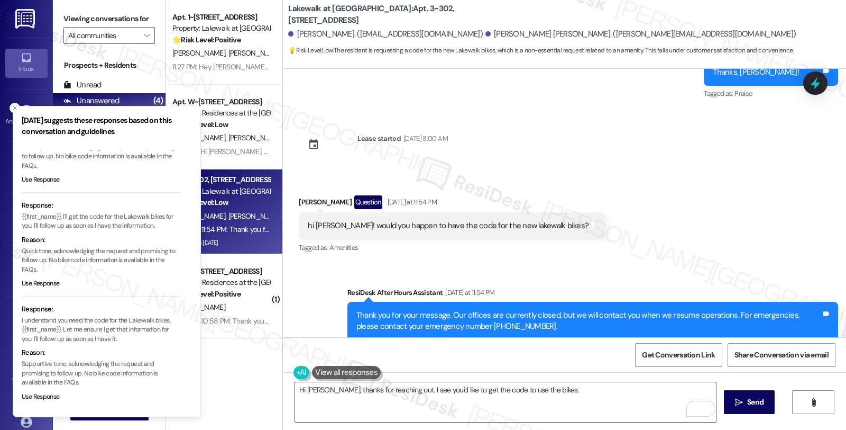
click at [766, 197] on div "Received via SMS Casey Kopec Question Yesterday at 11:54 PM hi Sarah! would you…" at bounding box center [564, 217] width 563 height 92
click at [586, 388] on textarea "Hi Casey, thanks for reaching out. I see you'd like to get the code to use the …" at bounding box center [505, 402] width 421 height 40
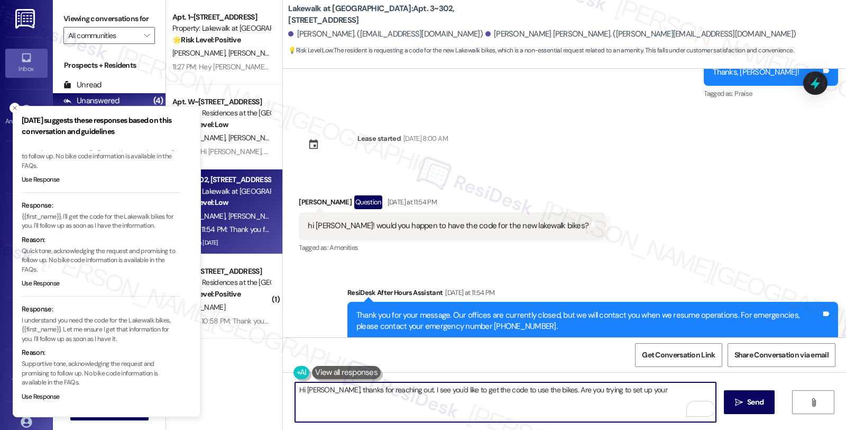
click at [657, 391] on textarea "Hi Casey, thanks for reaching out. I see you'd like to get the code to use the …" at bounding box center [505, 402] width 421 height 40
click at [299, 12] on b "Lakewalk at Hamlin: Apt. 3~302, 14012 Shoreside Way" at bounding box center [394, 14] width 212 height 23
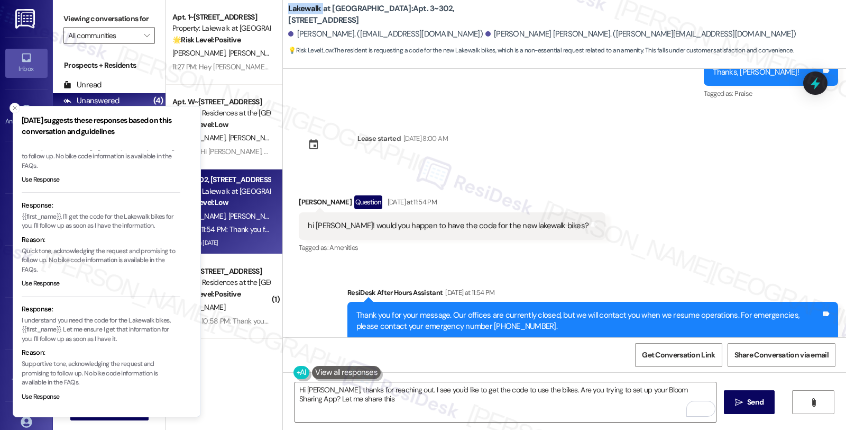
click at [299, 12] on b "Lakewalk at Hamlin: Apt. 3~302, 14012 Shoreside Way" at bounding box center [394, 14] width 212 height 23
copy b "Lakewalk"
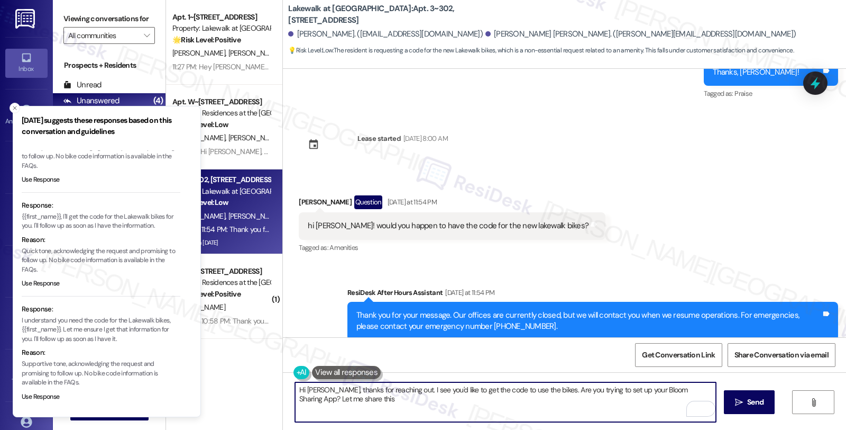
click at [368, 405] on textarea "Hi Casey, thanks for reaching out. I see you'd like to get the code to use the …" at bounding box center [505, 402] width 421 height 40
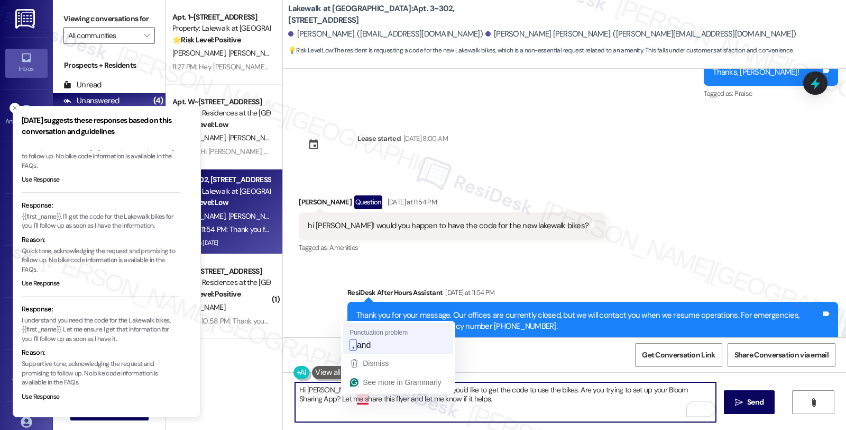
type textarea "Hi Casey, thanks for reaching out. I see you'd like to get the code to use the …"
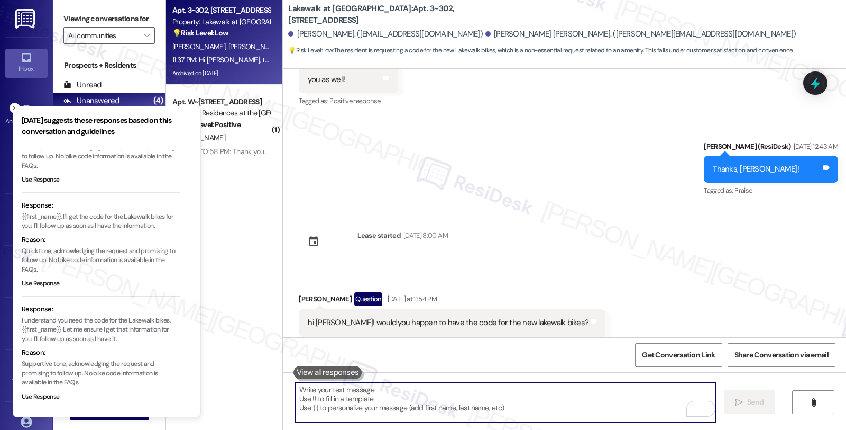
scroll to position [2177, 0]
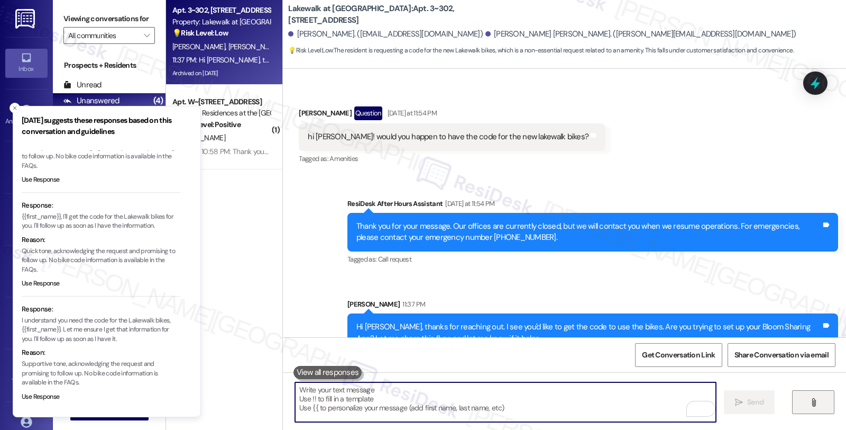
click at [830, 406] on button "" at bounding box center [813, 402] width 42 height 24
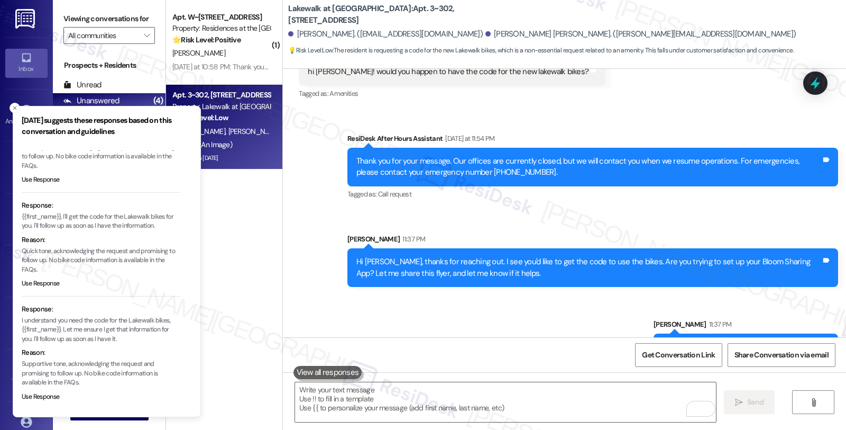
scroll to position [2352, 0]
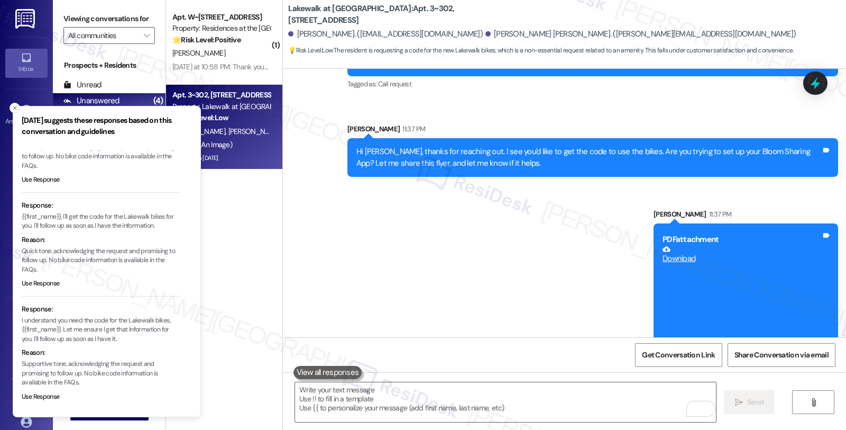
click at [12, 109] on icon "Close toast" at bounding box center [15, 108] width 6 height 6
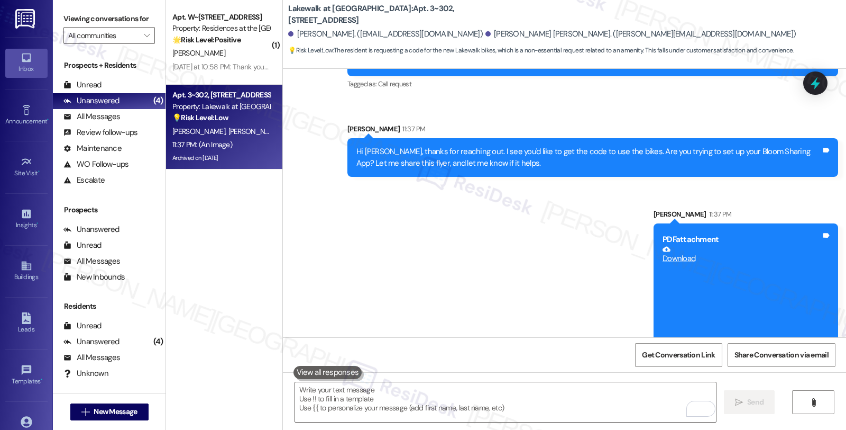
click at [480, 206] on div "Sent via SMS ResiDesk After Hours Assistant Yesterday at 11:54 PM Thank you for…" at bounding box center [564, 179] width 563 height 361
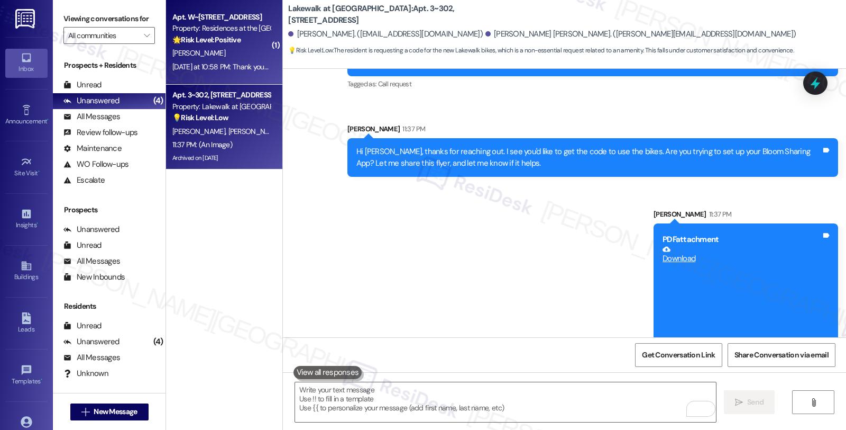
click at [227, 50] on div "[PERSON_NAME]" at bounding box center [221, 53] width 100 height 13
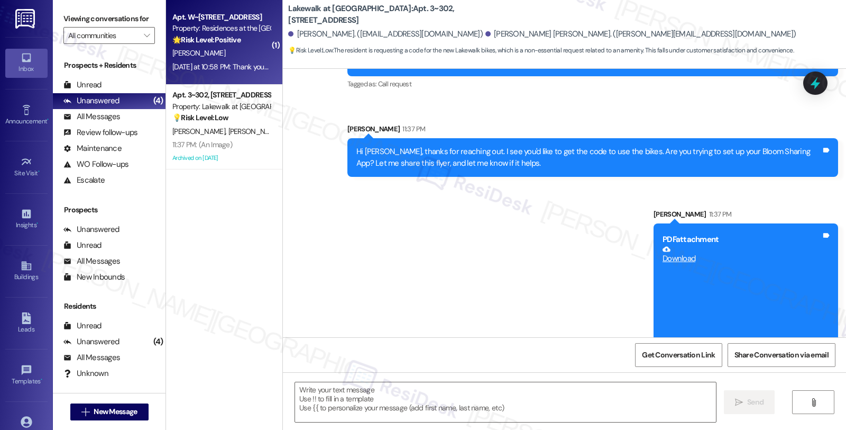
type textarea "Fetching suggested responses. Please feel free to read through the conversation…"
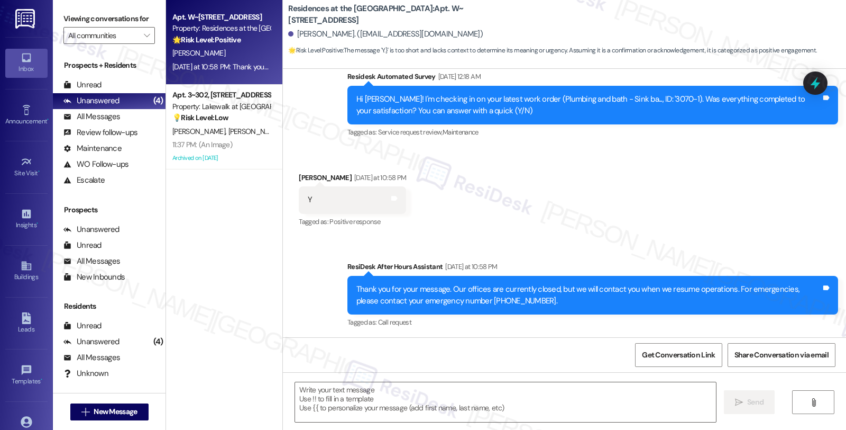
scroll to position [434, 0]
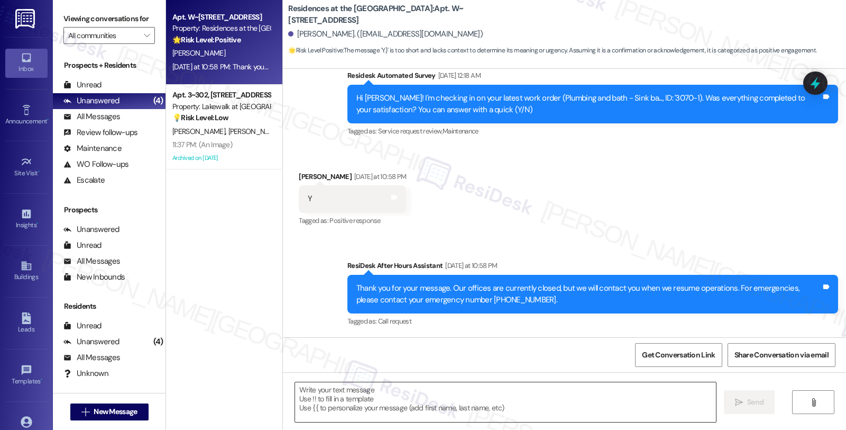
click at [372, 400] on textarea at bounding box center [505, 402] width 421 height 40
click at [736, 190] on div "Received via SMS Chuan Ngo Yesterday at 10:58 PM Y Tags and notes Tagged as: Po…" at bounding box center [564, 191] width 563 height 89
click at [609, 185] on div "Received via SMS Chuan Ngo Yesterday at 10:58 PM Y Tags and notes Tagged as: Po…" at bounding box center [564, 191] width 563 height 89
click at [408, 417] on textarea "To enrich screen reader interactions, please activate Accessibility in Grammarl…" at bounding box center [505, 402] width 421 height 40
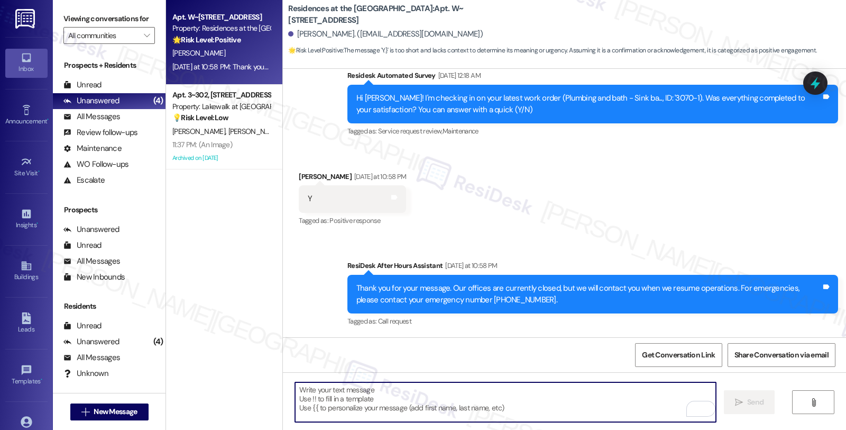
paste textarea "Hi, it’s great to hear from you and I’m glad your latest work order has been co…"
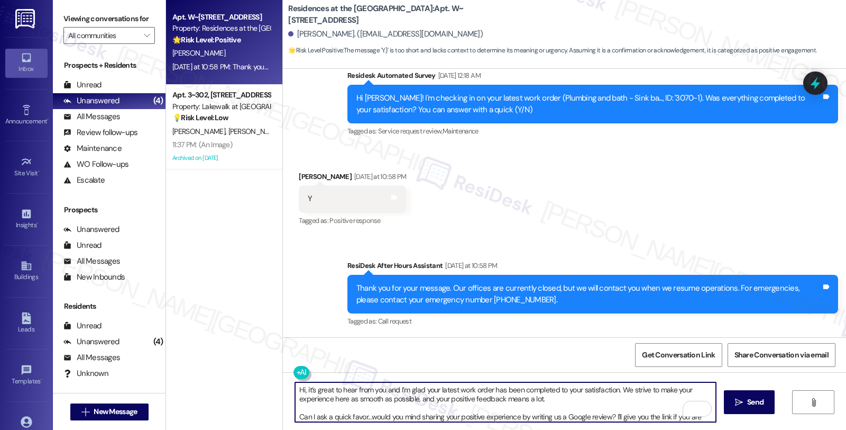
scroll to position [17, 0]
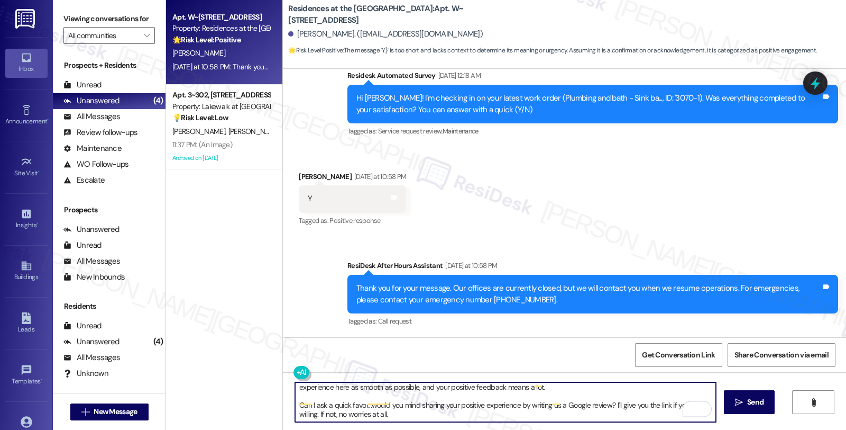
click at [303, 172] on div "Chuan Ngo Yesterday at 10:58 PM" at bounding box center [352, 178] width 107 height 15
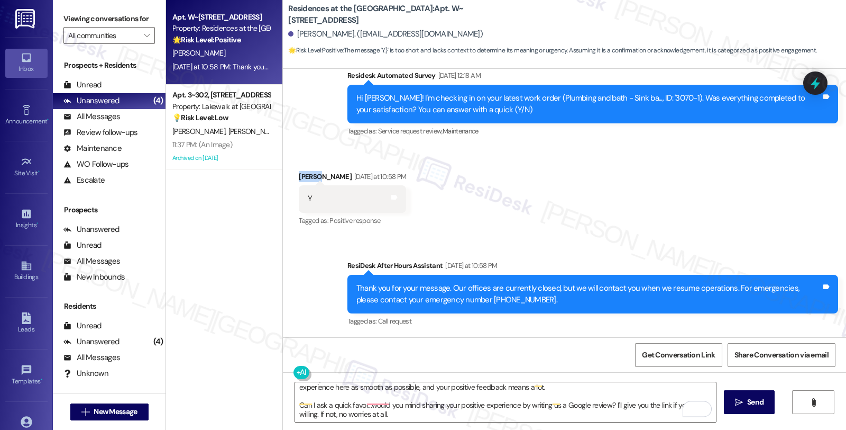
click at [303, 172] on div "Chuan Ngo Yesterday at 10:58 PM" at bounding box center [352, 178] width 107 height 15
copy div "Chuan"
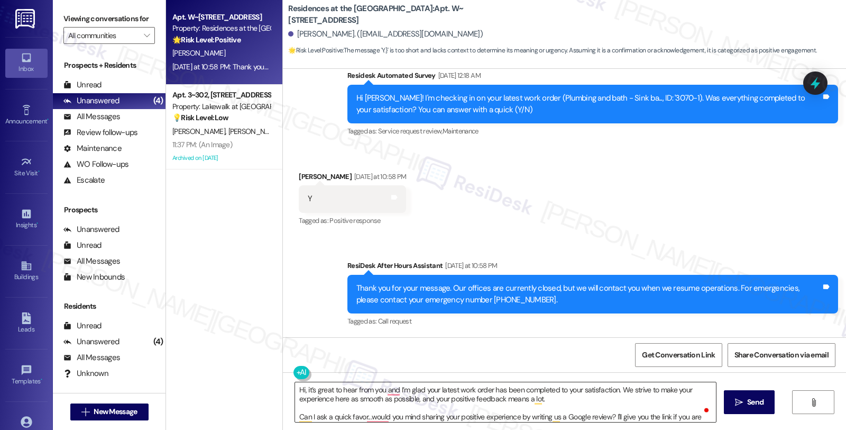
click at [305, 389] on textarea "Hi, it’s great to hear from you and I’m glad your latest work order has been co…" at bounding box center [505, 402] width 421 height 40
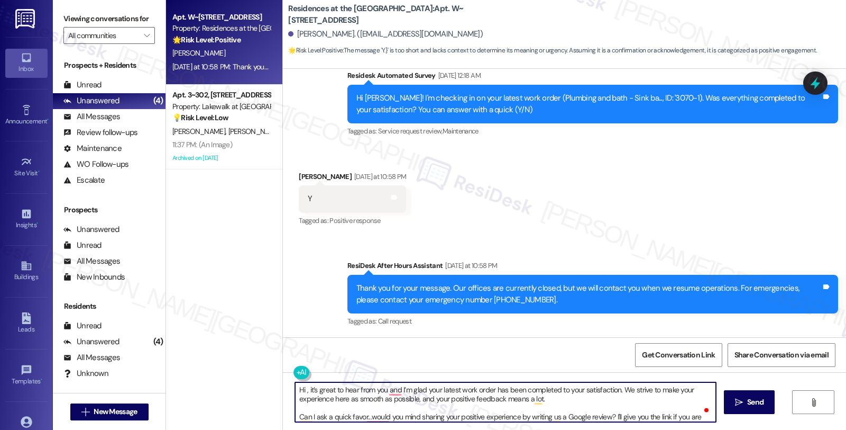
paste textarea "Chuan"
type textarea "Hi Chuan, it’s great to hear from you and I’m glad your latest work order has b…"
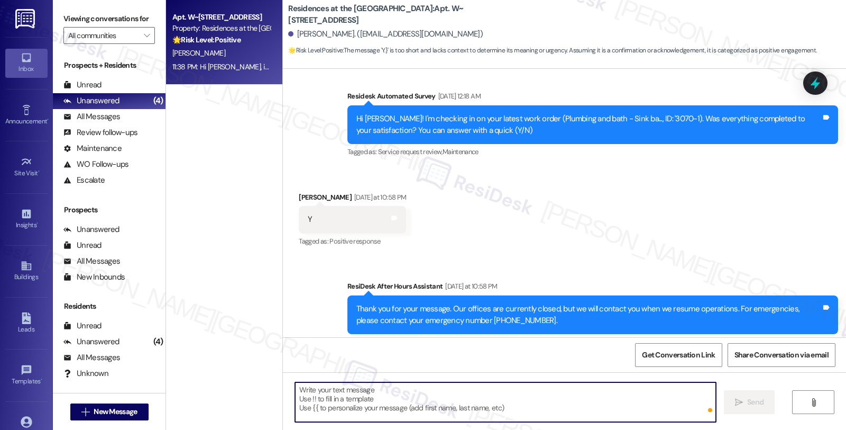
scroll to position [552, 0]
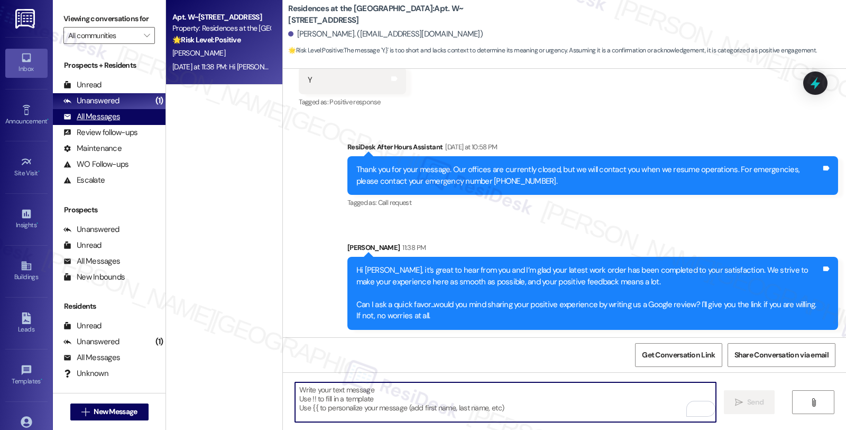
click at [109, 122] on div "All Messages" at bounding box center [91, 116] width 57 height 11
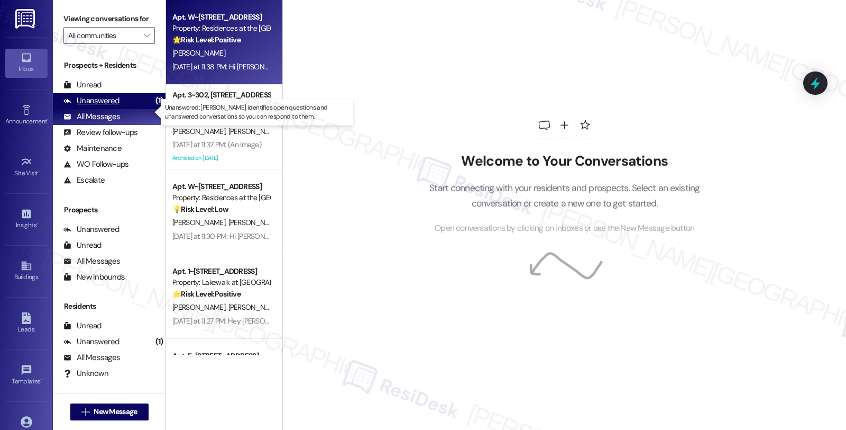
click at [112, 106] on div "Unanswered" at bounding box center [91, 100] width 56 height 11
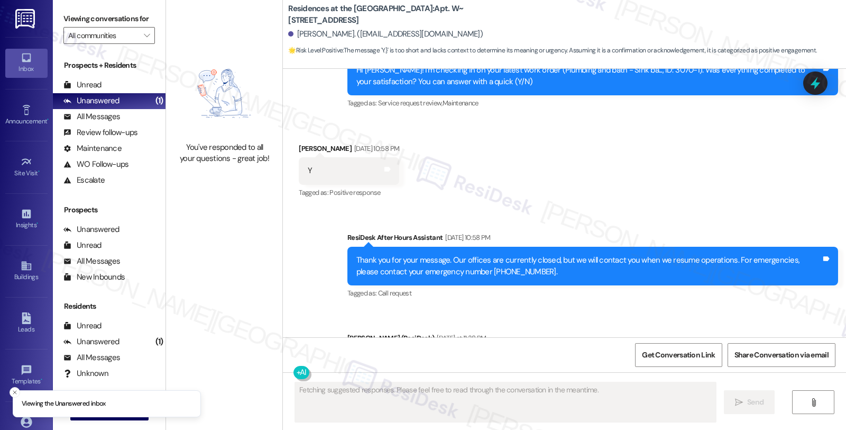
scroll to position [568, 0]
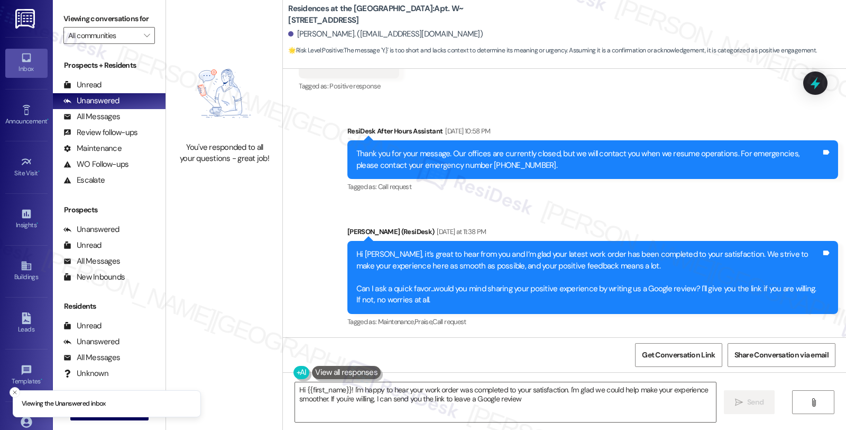
type textarea "Hi {{first_name}}! I'm happy to hear your work order was completed to your sati…"
